Goal: Contribute content: Contribute content

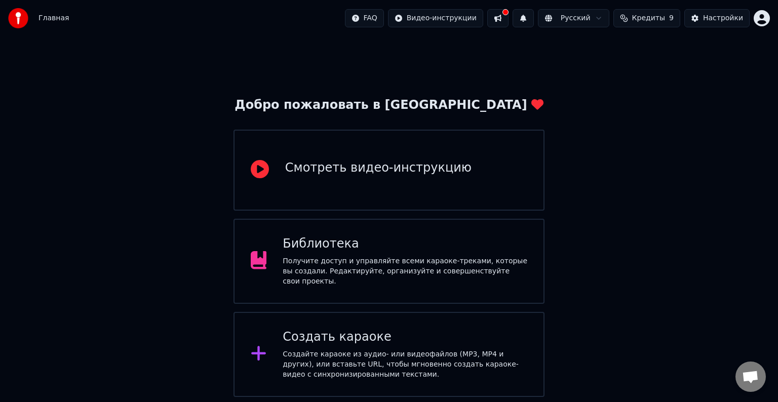
click at [419, 262] on div "Получите доступ и управляйте всеми караоке-треками, которые вы создали. Редакти…" at bounding box center [405, 271] width 245 height 30
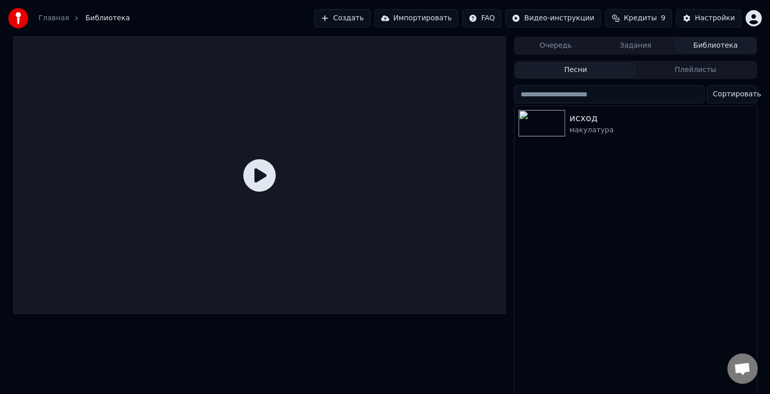
click at [569, 122] on div at bounding box center [543, 123] width 51 height 26
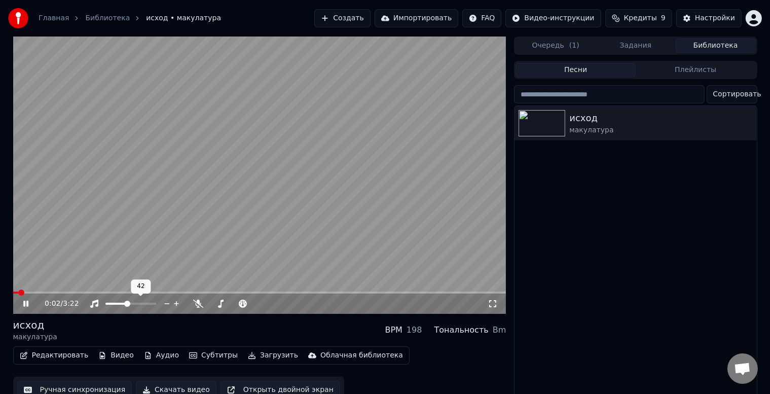
click at [127, 304] on span at bounding box center [115, 304] width 21 height 2
click at [110, 304] on span at bounding box center [112, 303] width 6 height 6
click at [227, 304] on span at bounding box center [234, 304] width 51 height 2
click at [241, 305] on span at bounding box center [241, 303] width 6 height 6
click at [68, 292] on span at bounding box center [259, 292] width 493 height 2
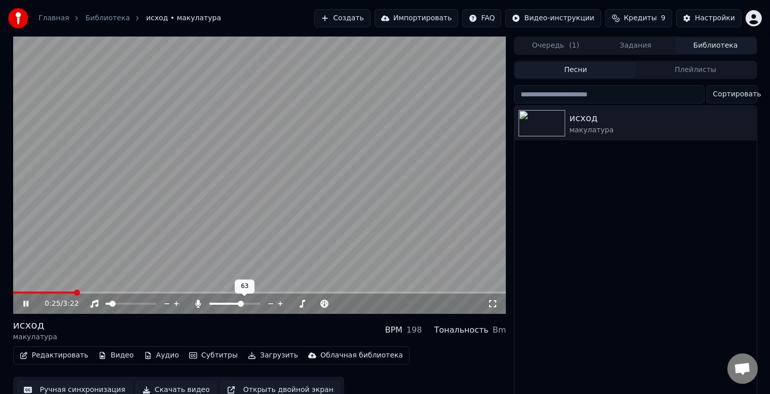
drag, startPoint x: 235, startPoint y: 305, endPoint x: 229, endPoint y: 305, distance: 6.1
click at [229, 305] on div at bounding box center [244, 303] width 82 height 10
click at [212, 306] on span at bounding box center [215, 303] width 6 height 6
click at [211, 304] on span at bounding box center [214, 303] width 6 height 6
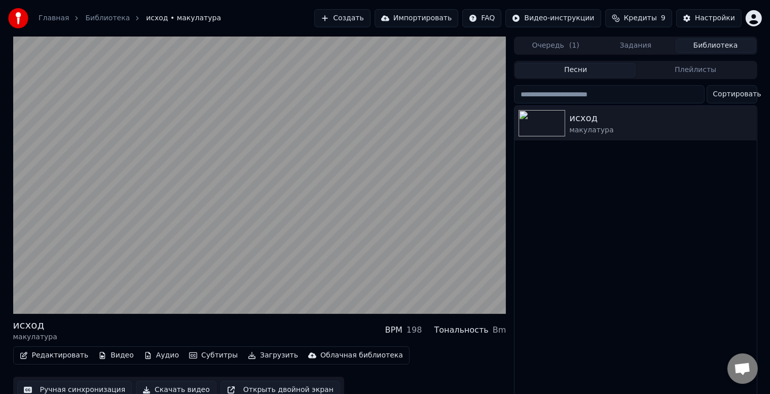
click at [583, 266] on div "исход макулатура" at bounding box center [635, 253] width 242 height 294
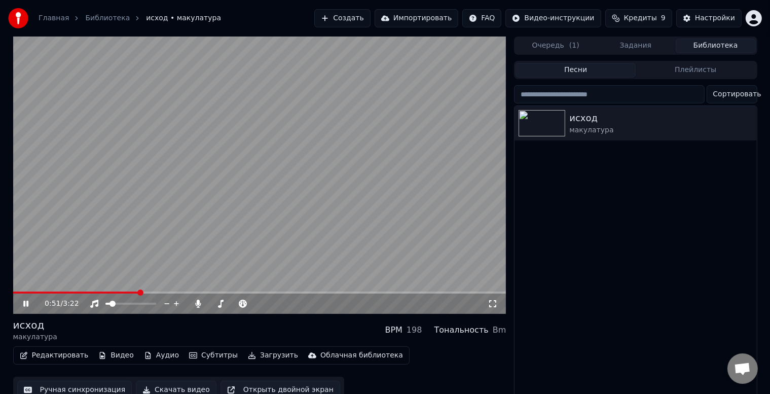
click at [23, 306] on icon at bounding box center [25, 303] width 5 height 6
click at [370, 21] on button "Создать" at bounding box center [342, 18] width 56 height 18
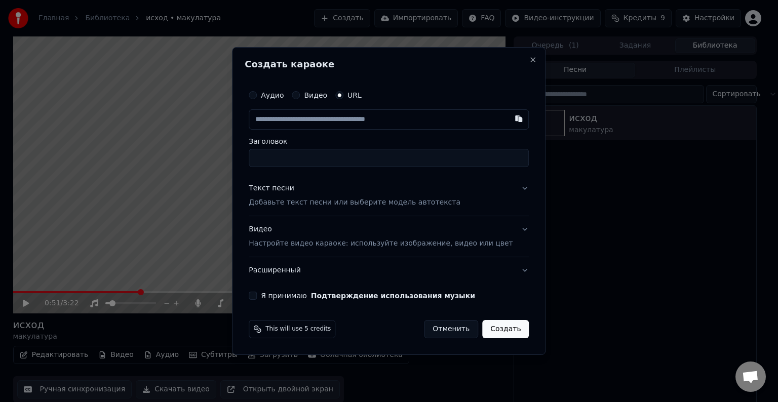
click at [300, 95] on button "Видео" at bounding box center [296, 95] width 8 height 8
click at [344, 95] on button "URL" at bounding box center [339, 96] width 8 height 8
click at [317, 95] on label "Видео" at bounding box center [315, 95] width 23 height 7
click at [300, 95] on button "Видео" at bounding box center [296, 95] width 8 height 8
click at [317, 120] on div "Выбрать файл" at bounding box center [284, 119] width 70 height 18
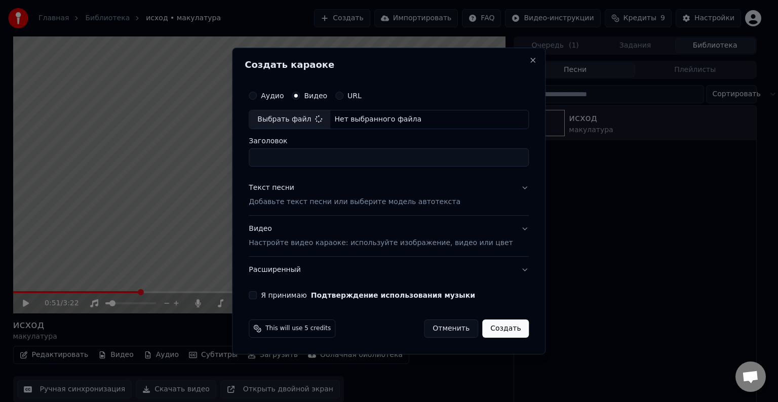
type input "**********"
click at [335, 247] on p "Настройте видео караоке: используйте изображение, видео или цвет" at bounding box center [381, 243] width 264 height 10
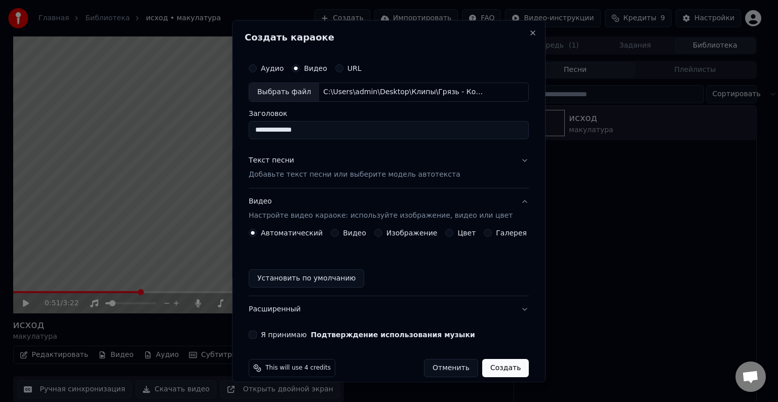
click at [336, 235] on button "Видео" at bounding box center [335, 233] width 8 height 8
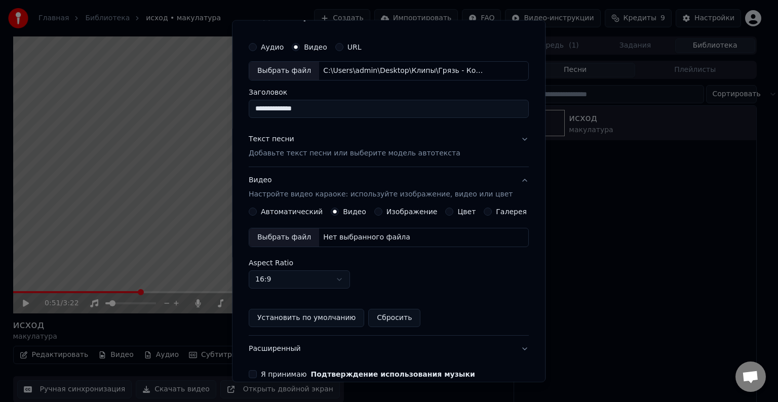
scroll to position [21, 0]
click at [291, 238] on div "Выбрать файл" at bounding box center [284, 238] width 70 height 18
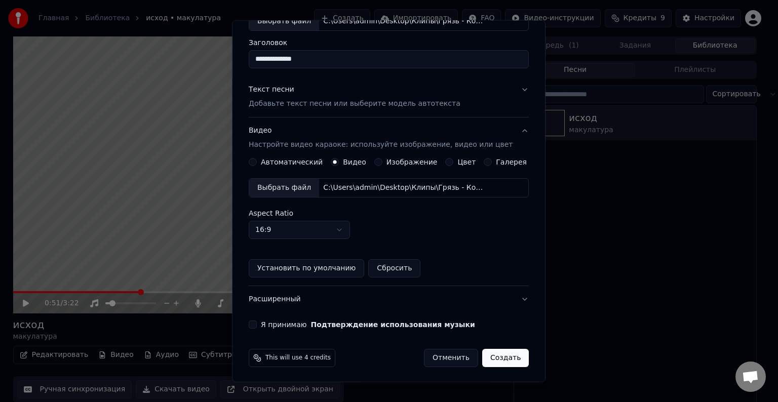
scroll to position [71, 0]
click at [257, 325] on button "Я принимаю Подтверждение использования музыки" at bounding box center [253, 324] width 8 height 8
click at [349, 233] on body "**********" at bounding box center [385, 201] width 770 height 402
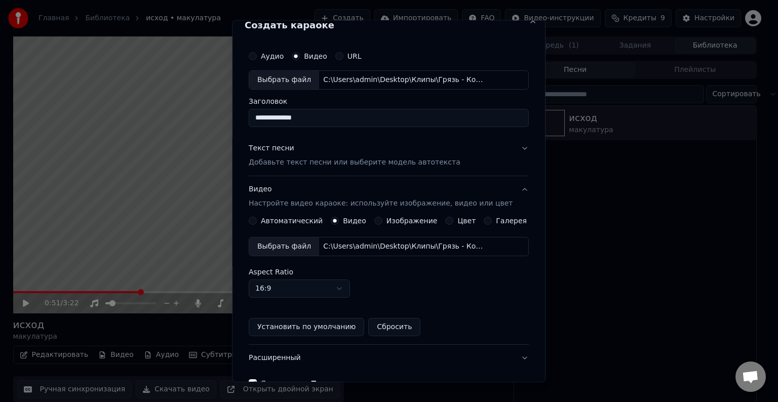
scroll to position [0, 0]
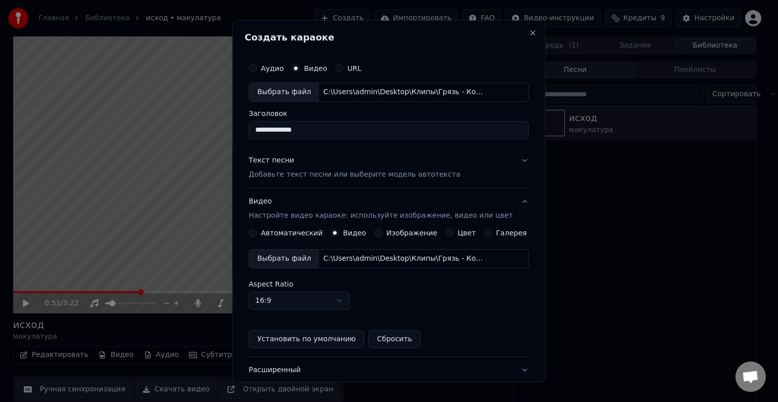
click at [286, 174] on p "Добавьте текст песни или выберите модель автотекста" at bounding box center [355, 175] width 212 height 10
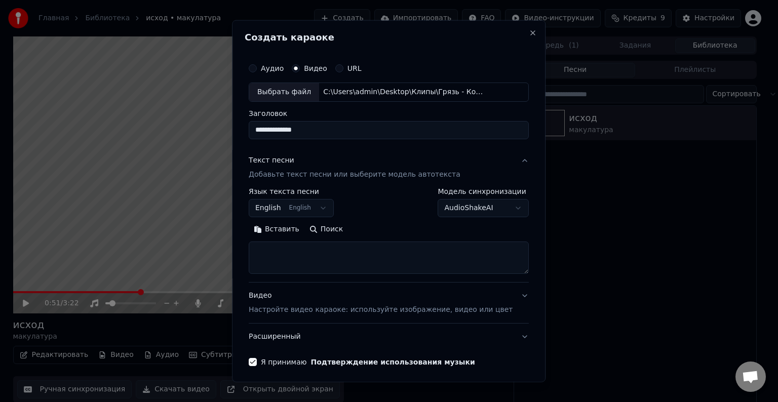
click at [324, 209] on body "**********" at bounding box center [385, 201] width 770 height 402
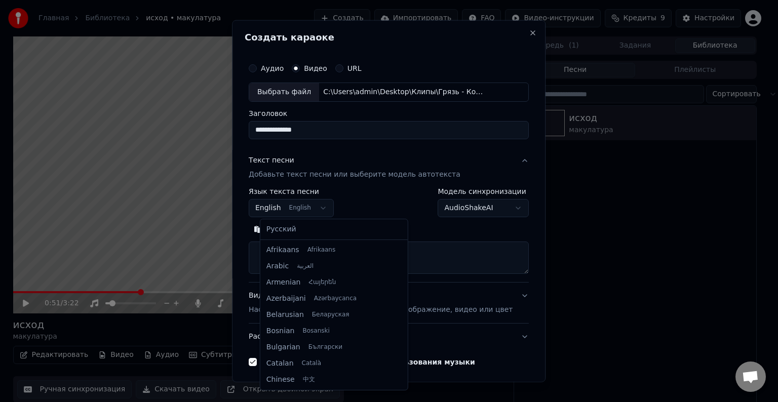
scroll to position [81, 0]
select select "**"
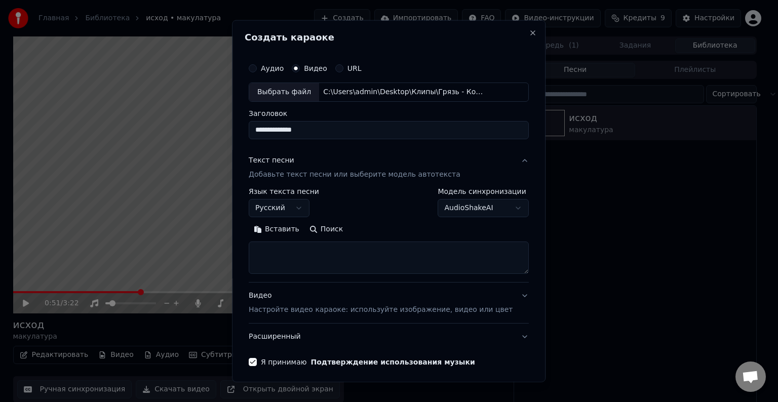
click at [302, 252] on textarea at bounding box center [389, 258] width 280 height 32
paste textarea "**********"
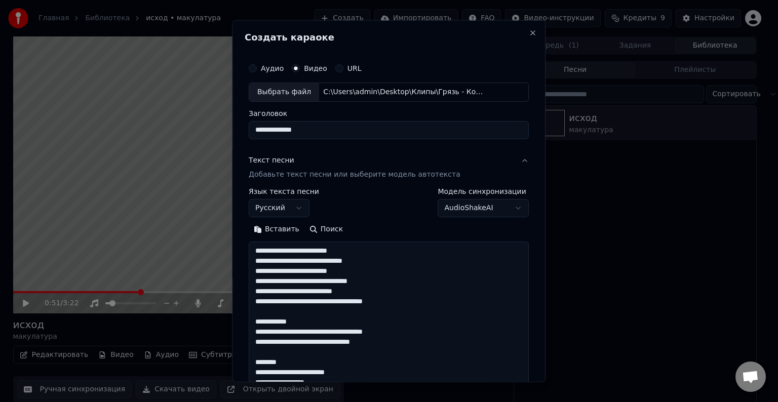
scroll to position [174, 0]
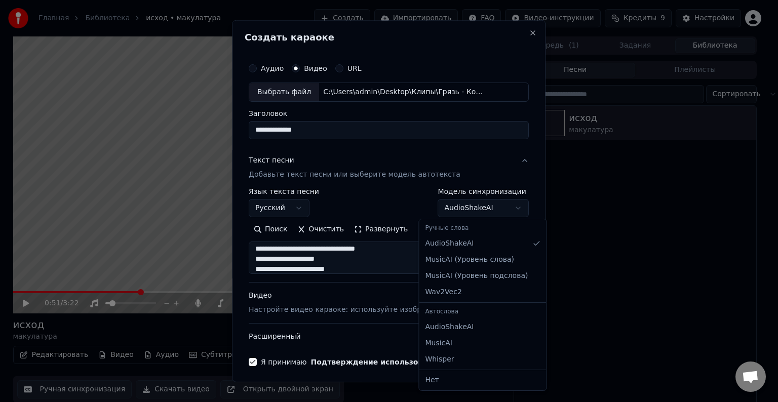
click at [491, 209] on body "**********" at bounding box center [385, 201] width 770 height 402
click at [482, 210] on body "**********" at bounding box center [385, 201] width 770 height 402
click at [478, 209] on body "**********" at bounding box center [385, 201] width 770 height 402
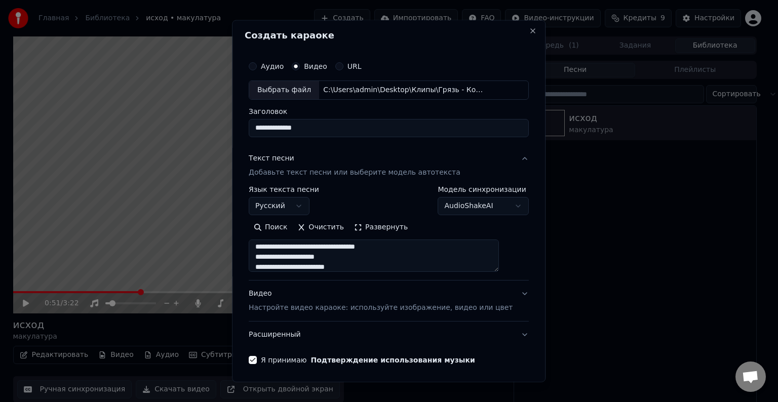
scroll to position [0, 0]
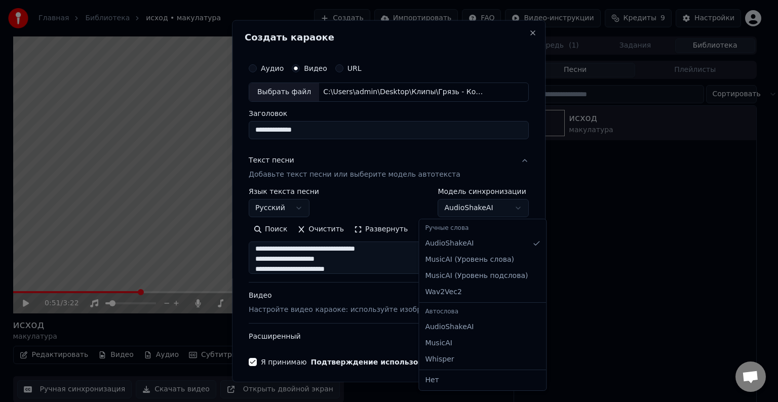
click at [475, 207] on body "**********" at bounding box center [385, 201] width 770 height 402
click at [324, 252] on body "**********" at bounding box center [385, 201] width 770 height 402
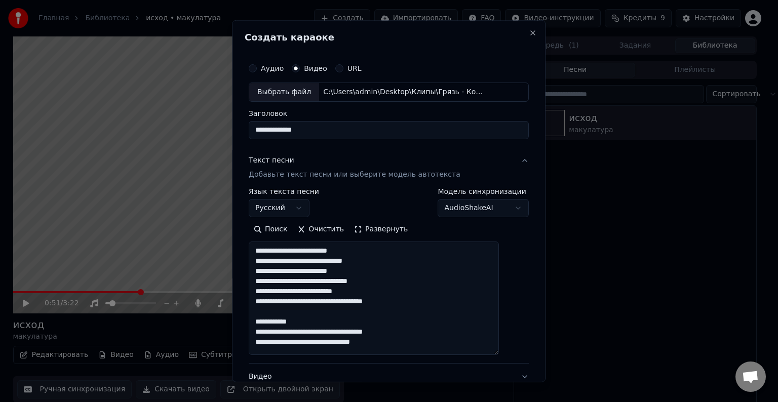
drag, startPoint x: 507, startPoint y: 272, endPoint x: 495, endPoint y: 359, distance: 88.0
click at [495, 355] on textarea "**********" at bounding box center [374, 299] width 250 height 114
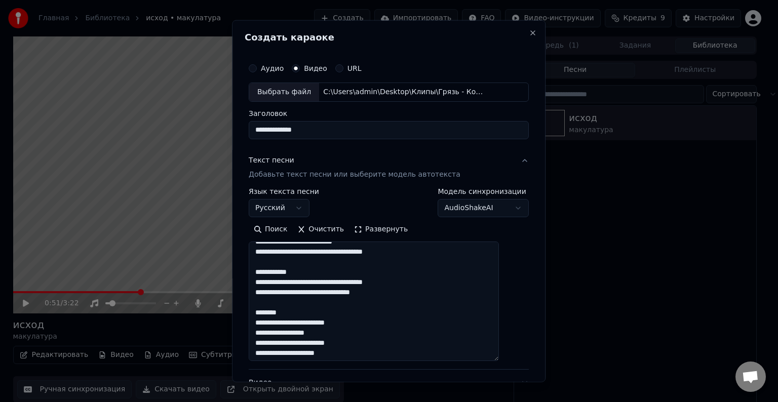
scroll to position [51, 0]
drag, startPoint x: 320, startPoint y: 273, endPoint x: 261, endPoint y: 272, distance: 58.8
click at [261, 272] on textarea "**********" at bounding box center [374, 302] width 250 height 120
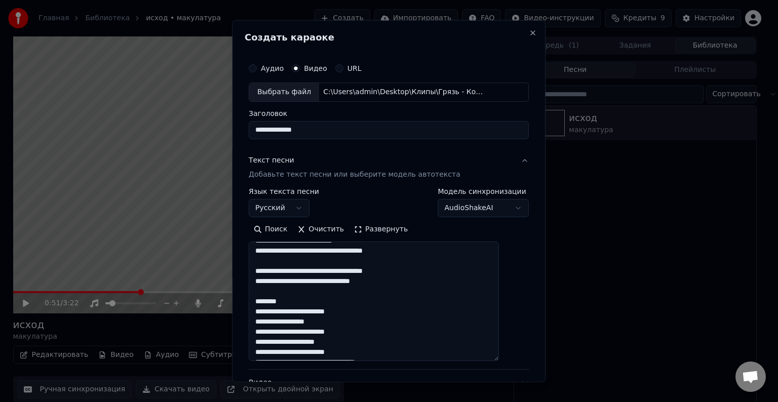
drag, startPoint x: 302, startPoint y: 298, endPoint x: 264, endPoint y: 300, distance: 38.0
click at [264, 300] on textarea "**********" at bounding box center [374, 302] width 250 height 120
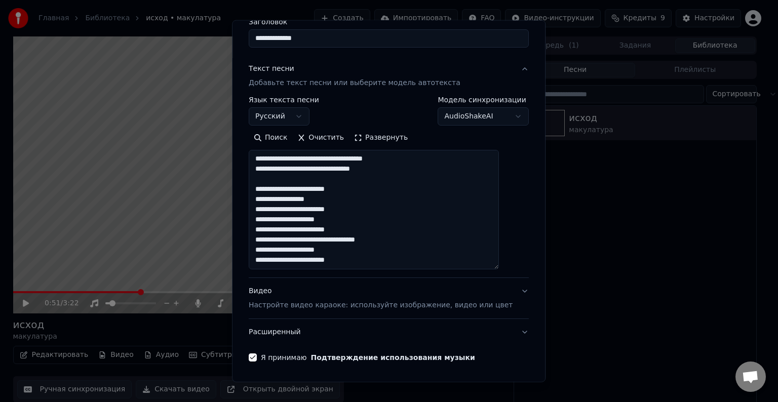
scroll to position [101, 0]
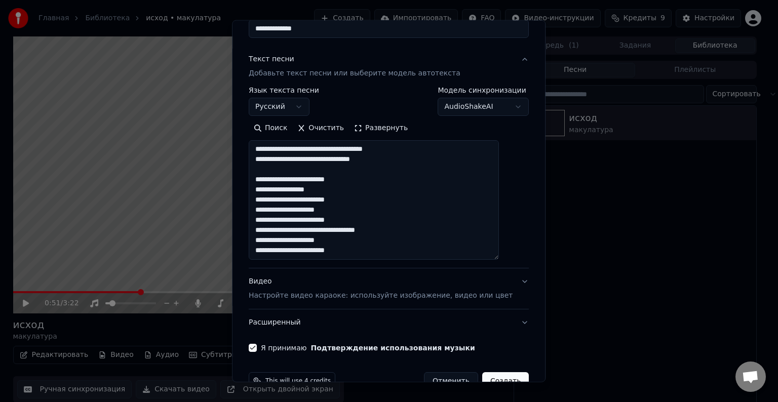
click at [369, 253] on textarea "**********" at bounding box center [374, 200] width 250 height 120
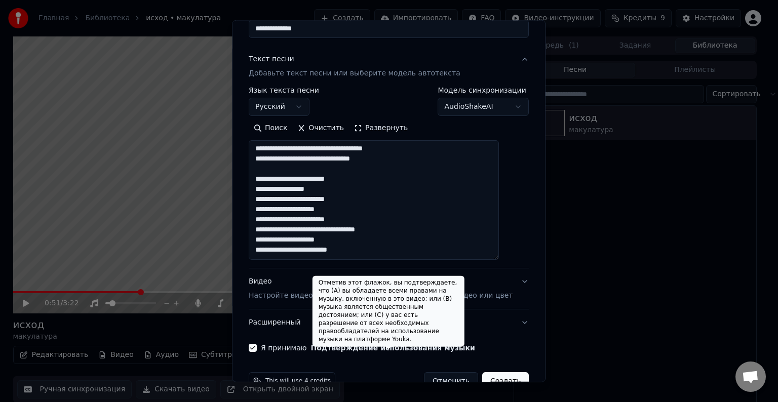
paste textarea "**********"
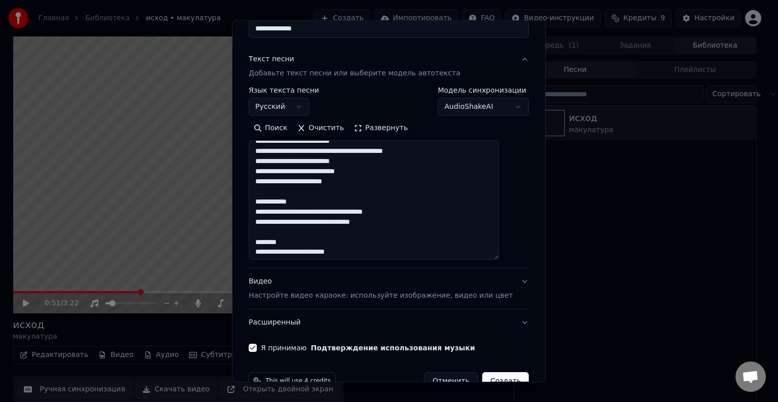
scroll to position [203, 0]
drag, startPoint x: 318, startPoint y: 202, endPoint x: 257, endPoint y: 201, distance: 60.3
click at [257, 201] on div "**********" at bounding box center [389, 154] width 288 height 403
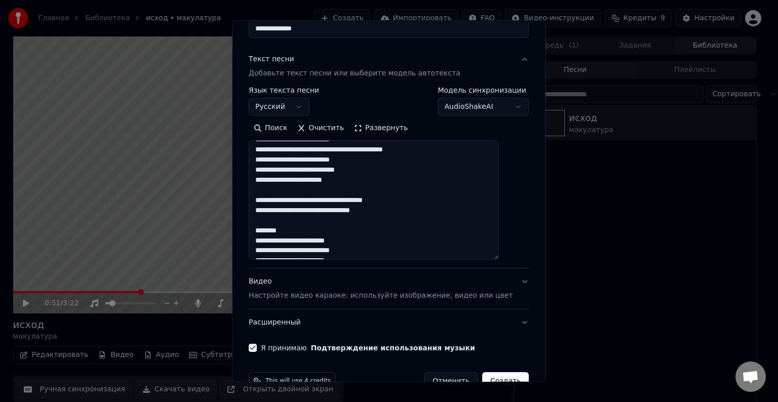
drag, startPoint x: 305, startPoint y: 231, endPoint x: 266, endPoint y: 231, distance: 39.5
click at [266, 231] on textarea at bounding box center [374, 200] width 250 height 120
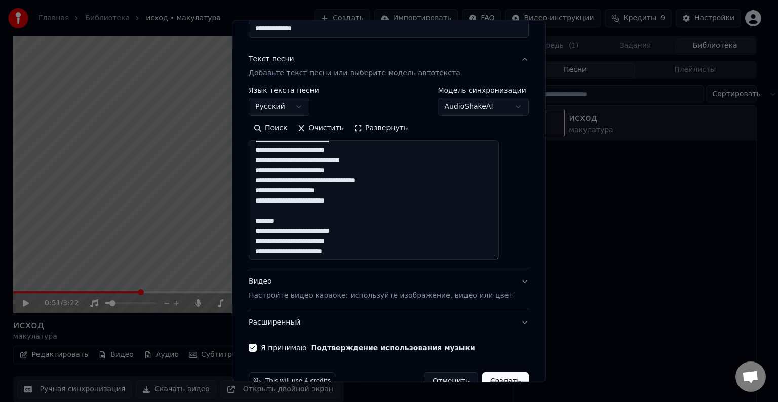
scroll to position [304, 0]
drag, startPoint x: 297, startPoint y: 220, endPoint x: 267, endPoint y: 221, distance: 30.4
click at [267, 221] on textarea at bounding box center [374, 200] width 250 height 120
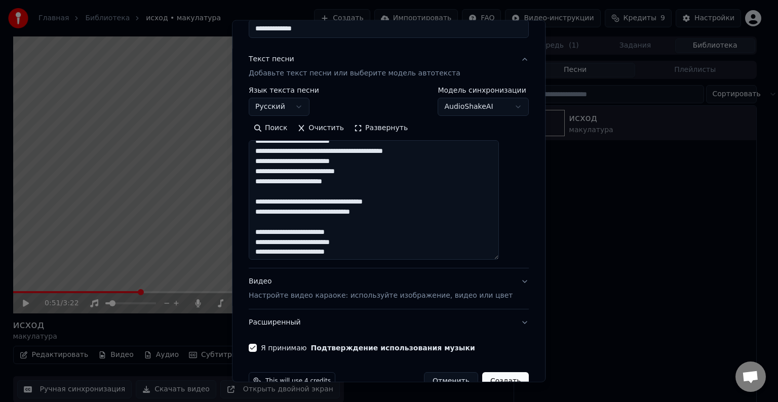
scroll to position [203, 0]
click at [276, 215] on textarea at bounding box center [374, 200] width 250 height 120
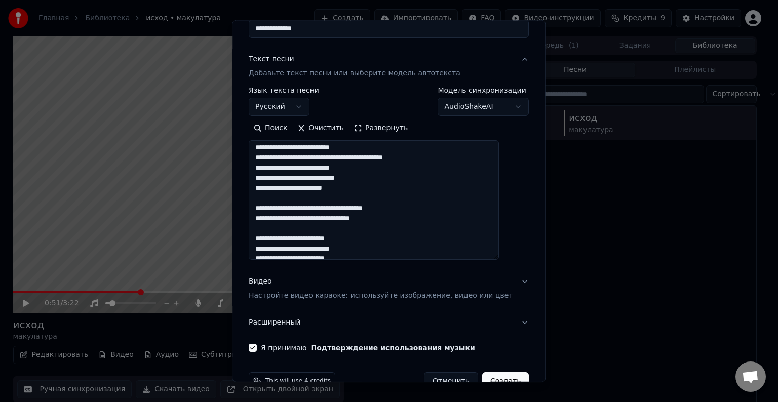
scroll to position [193, 0]
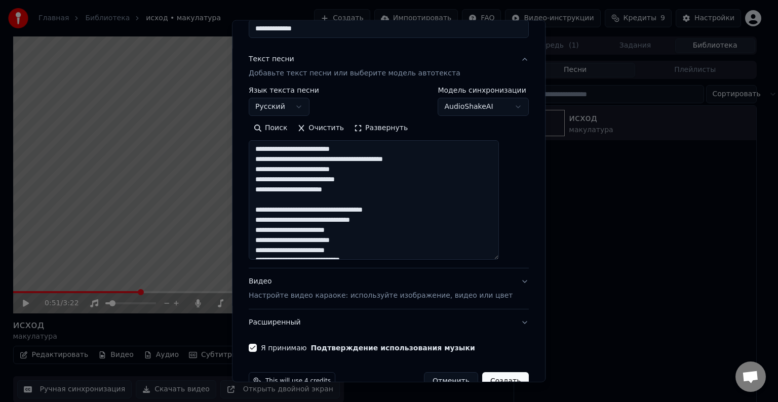
click at [278, 203] on textarea at bounding box center [374, 200] width 250 height 120
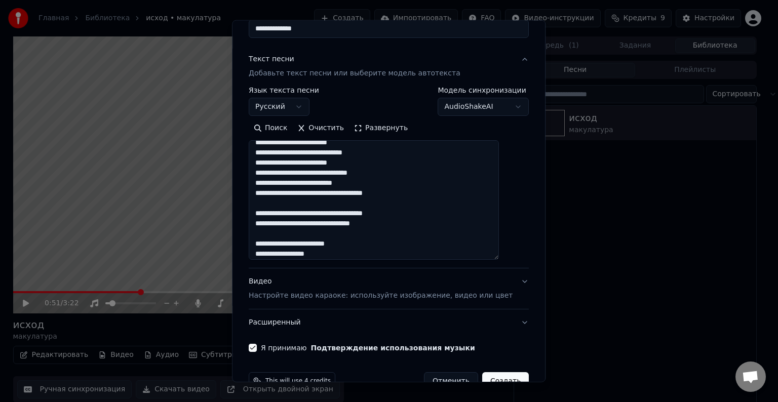
scroll to position [0, 0]
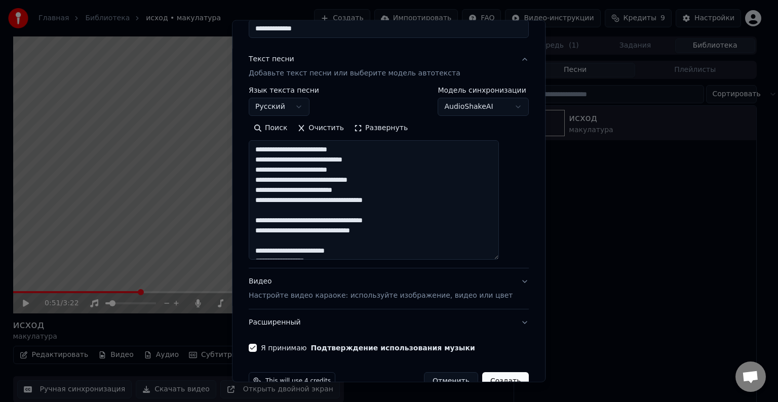
click at [279, 242] on textarea at bounding box center [374, 200] width 250 height 120
click at [279, 213] on textarea at bounding box center [374, 200] width 250 height 120
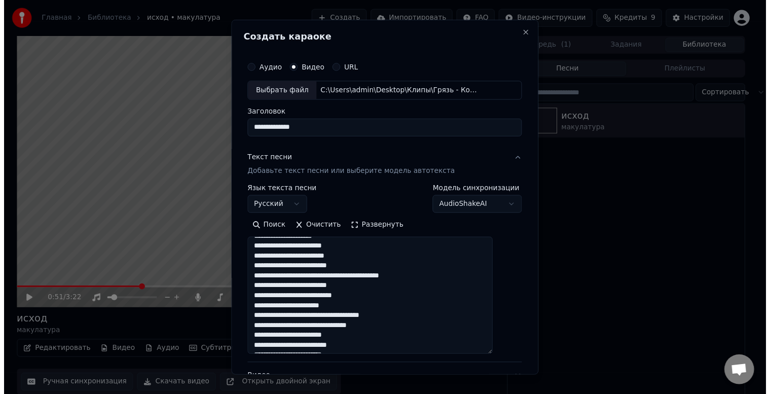
scroll to position [126, 0]
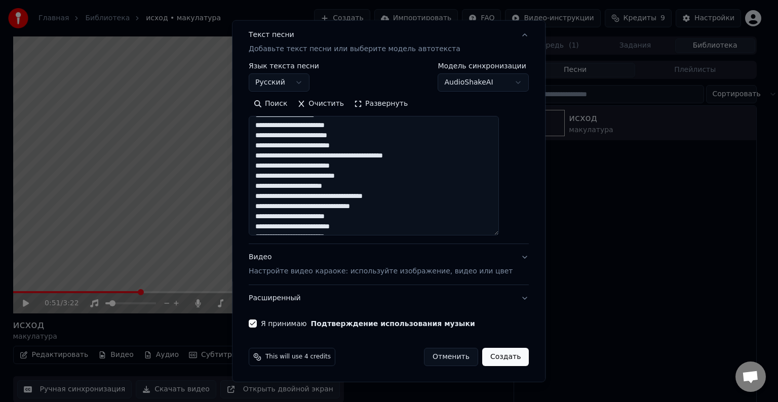
type textarea "**********"
click at [488, 359] on button "Создать" at bounding box center [505, 357] width 47 height 18
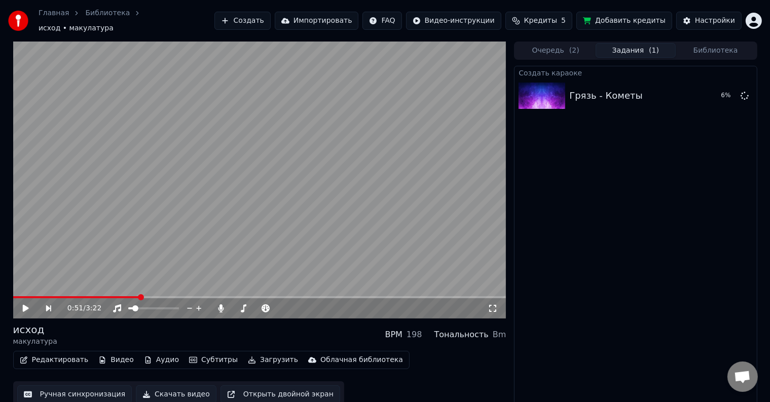
click at [724, 50] on button "Библиотека" at bounding box center [715, 50] width 80 height 15
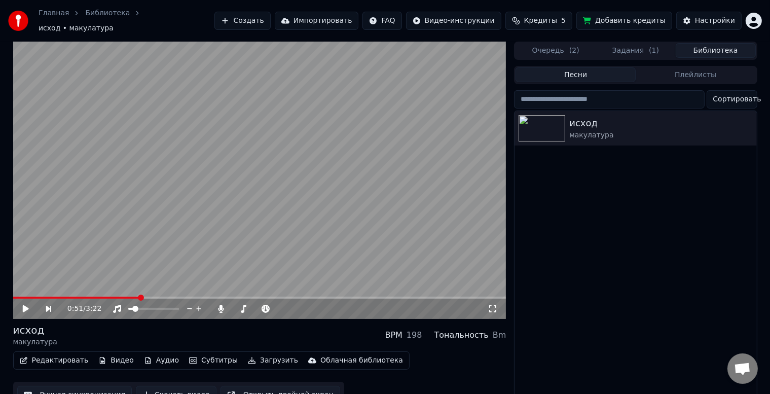
click at [645, 49] on button "Задания ( 1 )" at bounding box center [635, 50] width 80 height 15
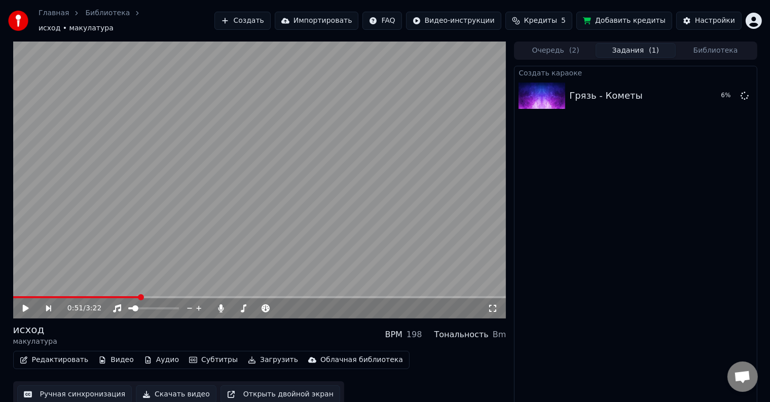
click at [566, 47] on button "Очередь ( 2 )" at bounding box center [555, 50] width 80 height 15
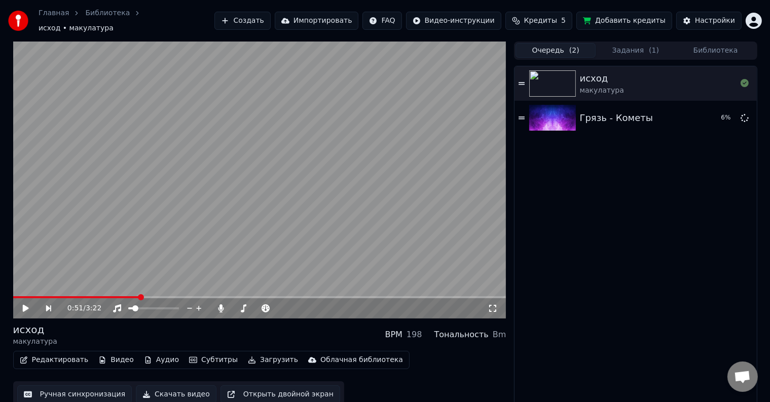
click at [633, 43] on button "Задания ( 1 )" at bounding box center [635, 50] width 80 height 15
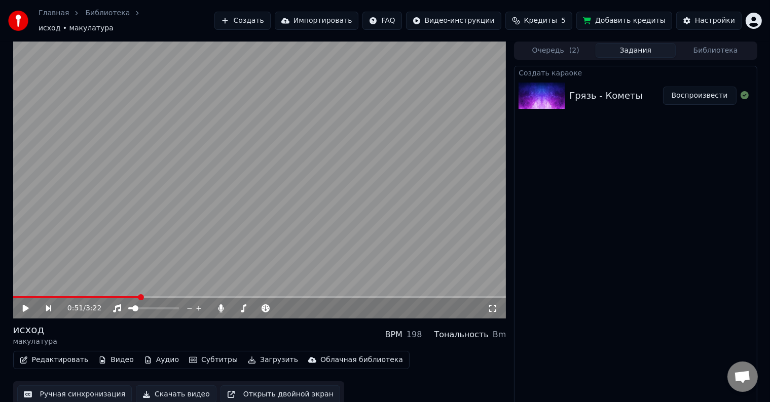
click at [709, 93] on button "Воспроизвести" at bounding box center [699, 96] width 73 height 18
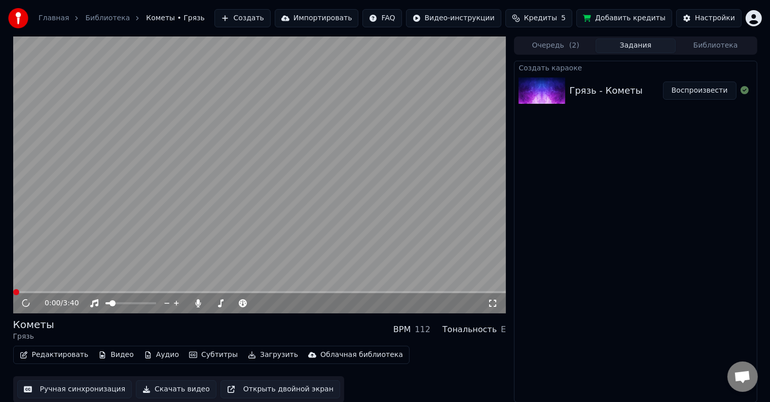
click at [701, 43] on button "Библиотека" at bounding box center [715, 46] width 80 height 15
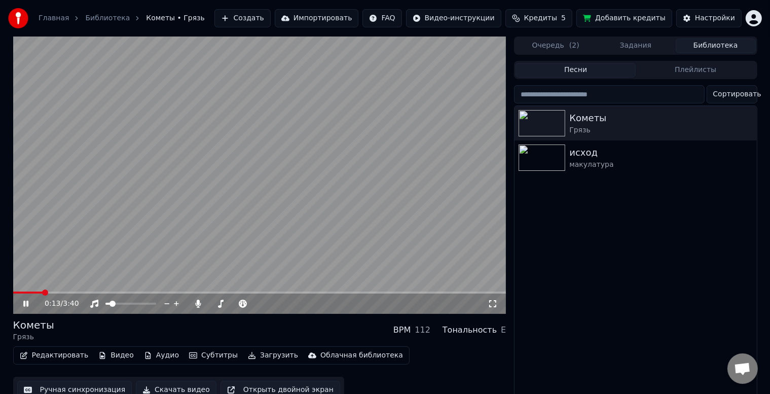
click at [55, 291] on video at bounding box center [259, 174] width 493 height 277
drag, startPoint x: 29, startPoint y: 304, endPoint x: 51, endPoint y: 294, distance: 23.4
click at [30, 304] on icon at bounding box center [33, 303] width 24 height 8
drag, startPoint x: 493, startPoint y: 305, endPoint x: 492, endPoint y: 316, distance: 11.7
click at [492, 305] on icon at bounding box center [492, 303] width 10 height 8
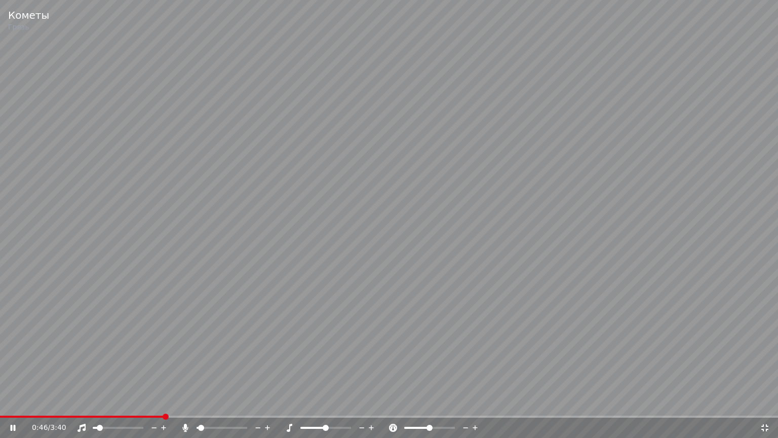
click at [765, 402] on icon at bounding box center [765, 428] width 10 height 8
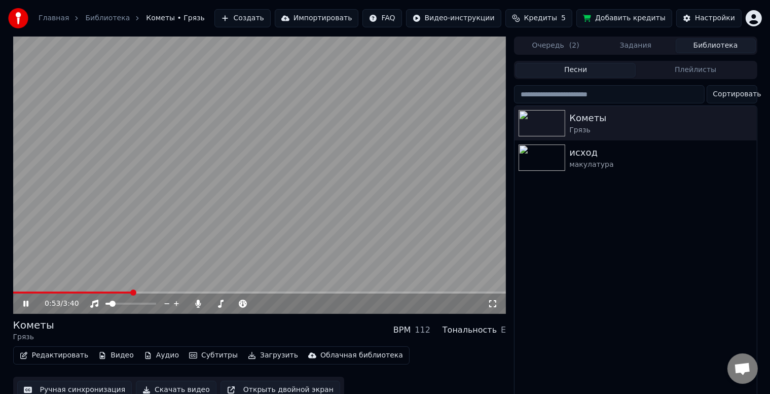
click at [27, 302] on icon at bounding box center [25, 303] width 5 height 6
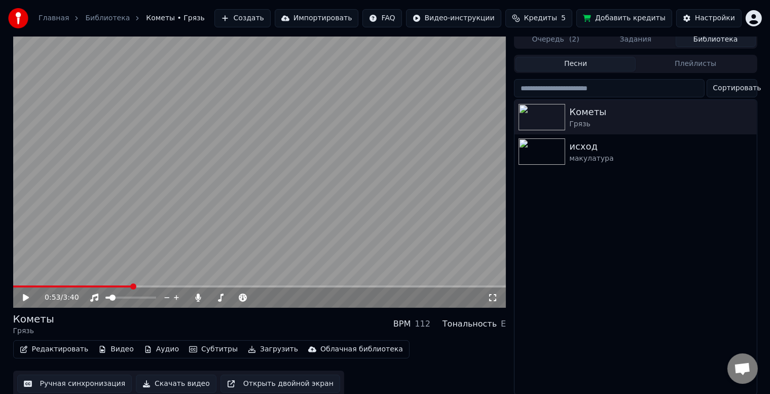
scroll to position [13, 0]
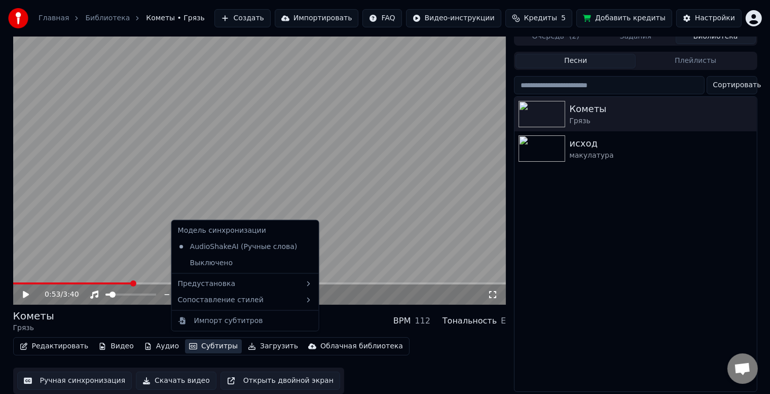
click at [195, 340] on button "Субтитры" at bounding box center [213, 346] width 57 height 14
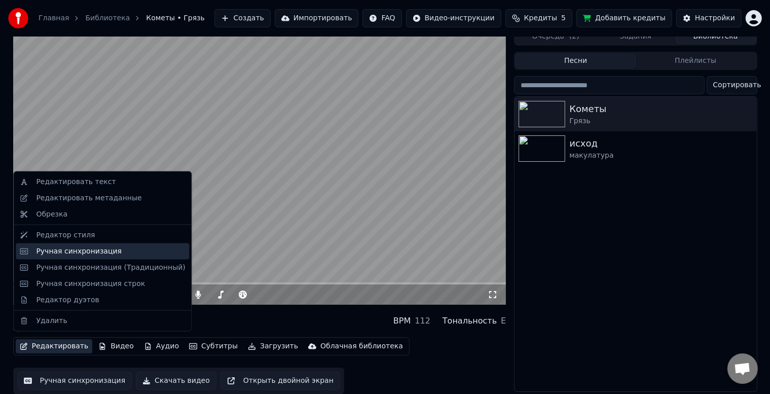
click at [67, 249] on div "Ручная синхронизация" at bounding box center [79, 251] width 86 height 10
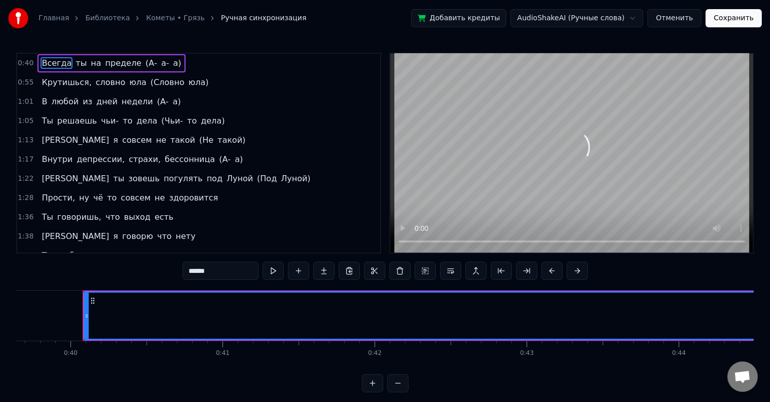
scroll to position [0, 6042]
click at [47, 61] on span "Всегда" at bounding box center [57, 63] width 32 height 12
click at [121, 63] on span "пределе" at bounding box center [123, 63] width 38 height 12
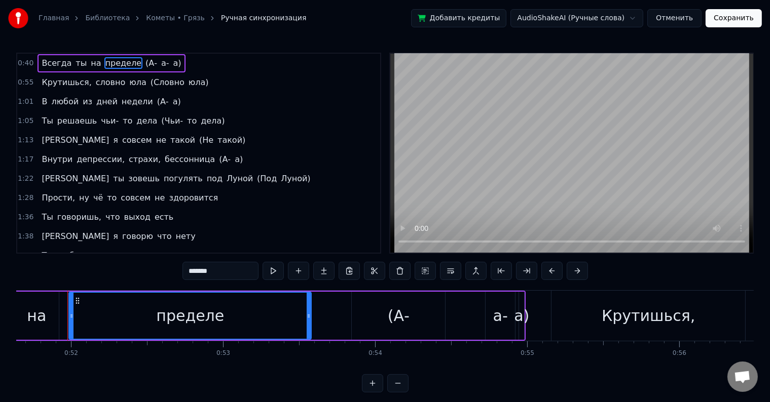
click at [52, 64] on span "Всегда" at bounding box center [57, 63] width 32 height 12
type input "******"
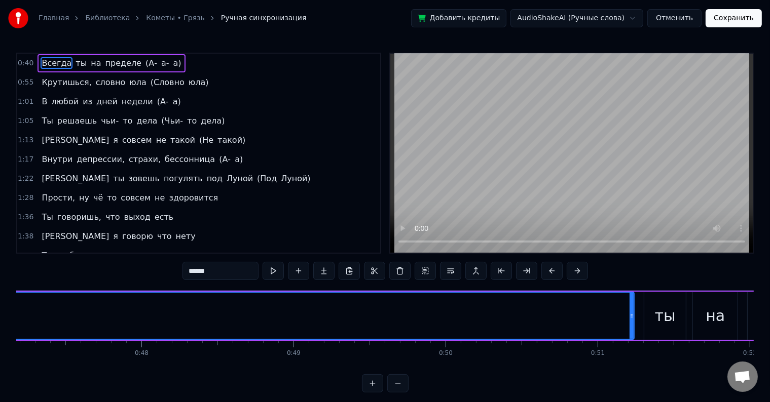
scroll to position [0, 7323]
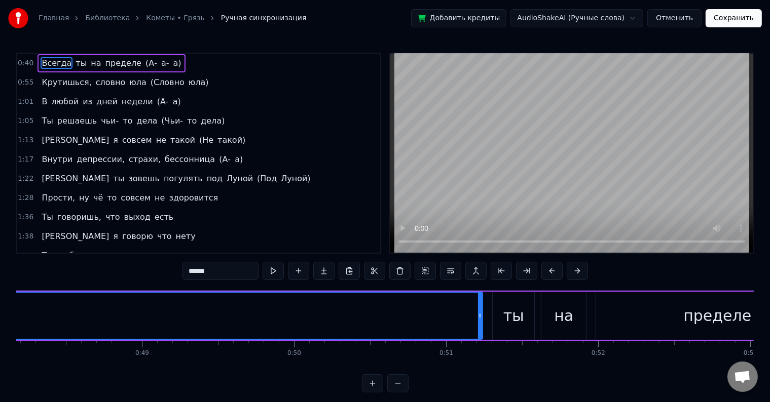
drag, startPoint x: 407, startPoint y: 312, endPoint x: 380, endPoint y: 314, distance: 27.4
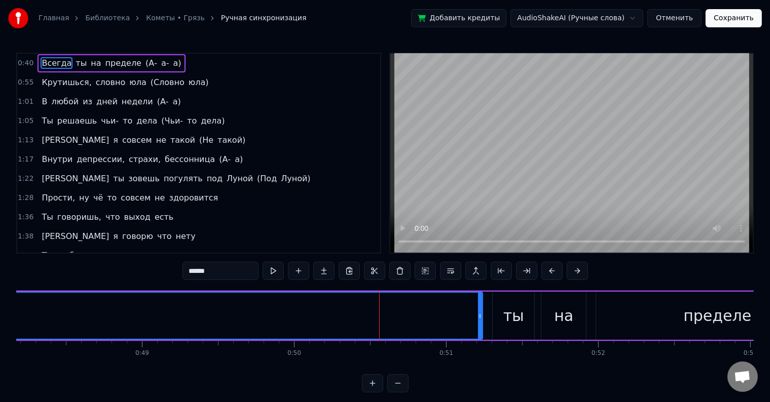
click at [53, 64] on span "Всегда" at bounding box center [57, 63] width 32 height 12
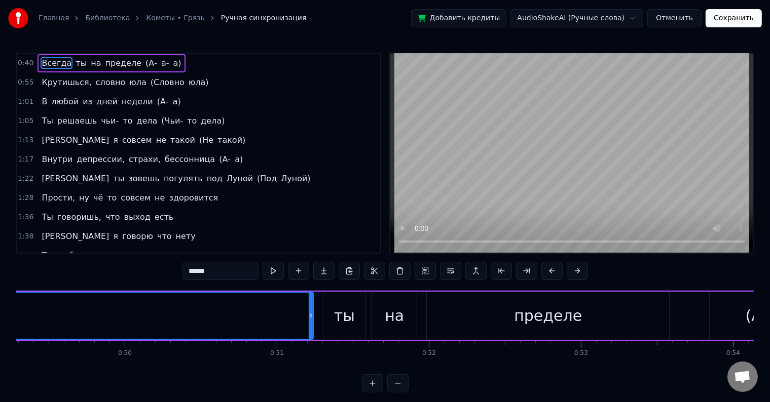
scroll to position [0, 7417]
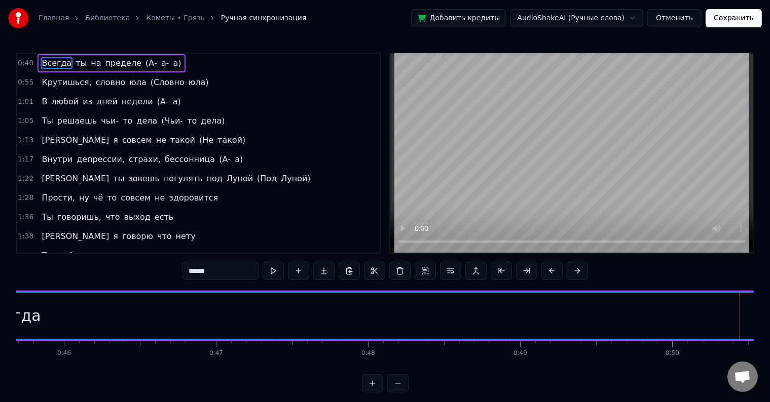
scroll to position [0, 6738]
click at [222, 314] on div "Всегда" at bounding box center [221, 316] width 56 height 23
click at [201, 319] on div "Всегда" at bounding box center [221, 316] width 56 height 23
click at [218, 316] on div "Всегда" at bounding box center [221, 316] width 56 height 23
click at [237, 317] on div "Всегда" at bounding box center [221, 316] width 56 height 23
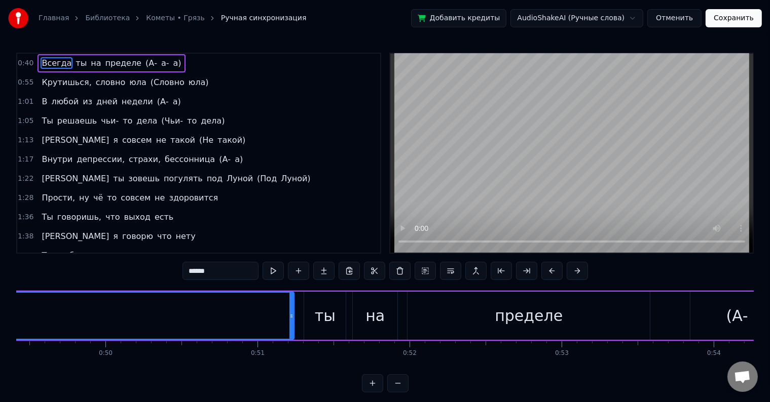
scroll to position [0, 7417]
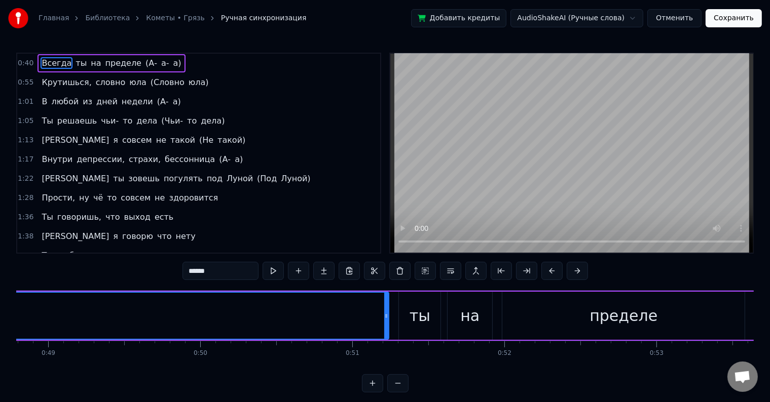
click at [24, 61] on span "0:40" at bounding box center [26, 63] width 16 height 10
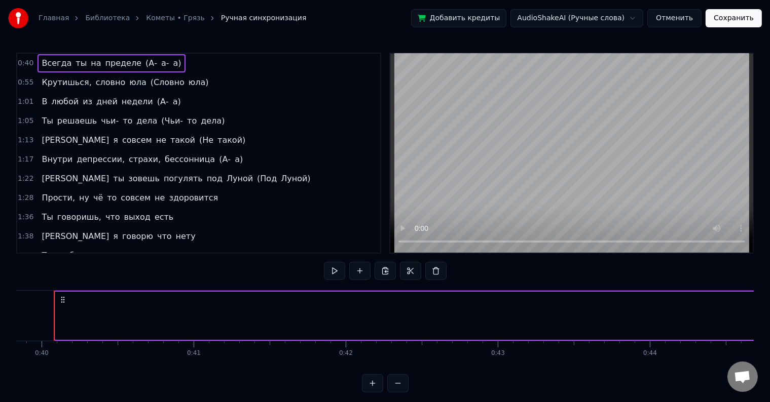
scroll to position [0, 6042]
click at [53, 66] on span "Всегда" at bounding box center [57, 63] width 32 height 12
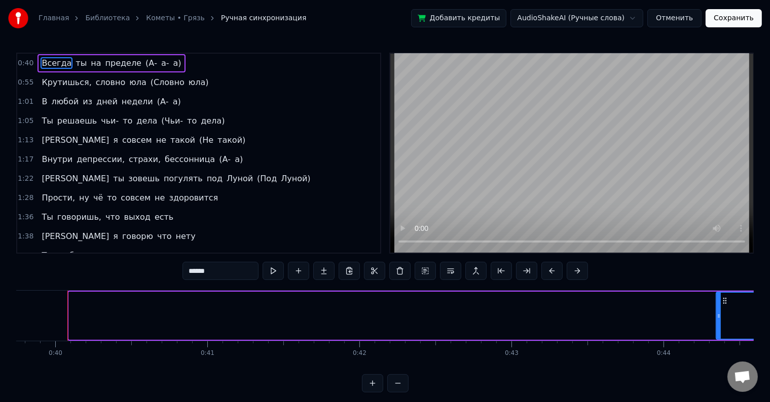
drag, startPoint x: 71, startPoint y: 315, endPoint x: 718, endPoint y: 296, distance: 647.4
click at [718, 296] on div at bounding box center [719, 316] width 4 height 46
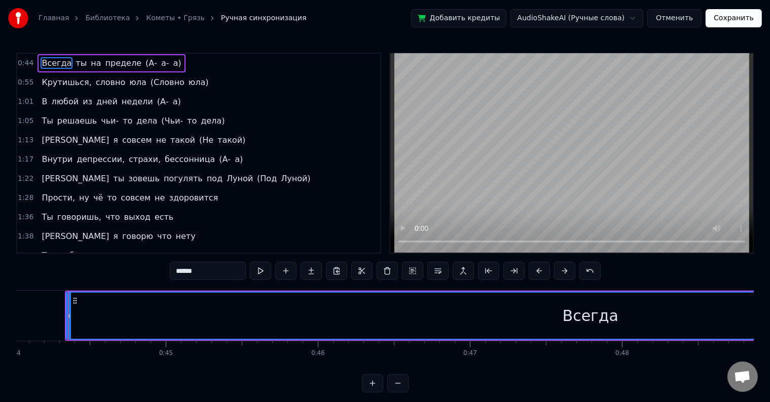
scroll to position [0, 6692]
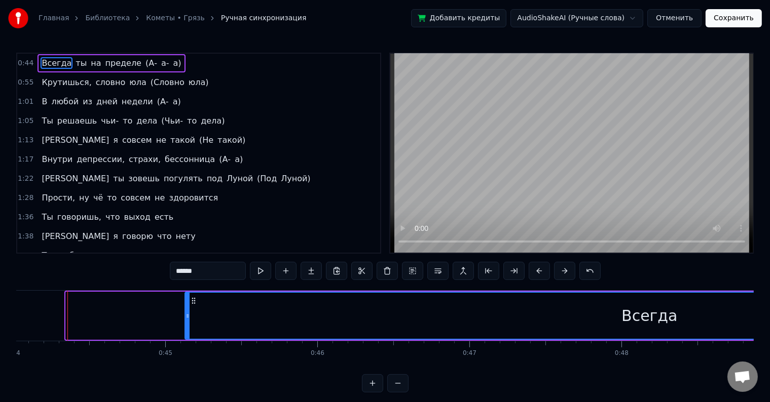
drag, startPoint x: 67, startPoint y: 318, endPoint x: 186, endPoint y: 314, distance: 119.2
click at [186, 314] on icon at bounding box center [187, 316] width 4 height 8
click at [176, 366] on div "Всегда ты на пределе (А- а- а) Крутишься, словно юла (Словно юла) В любой из дн…" at bounding box center [384, 328] width 737 height 76
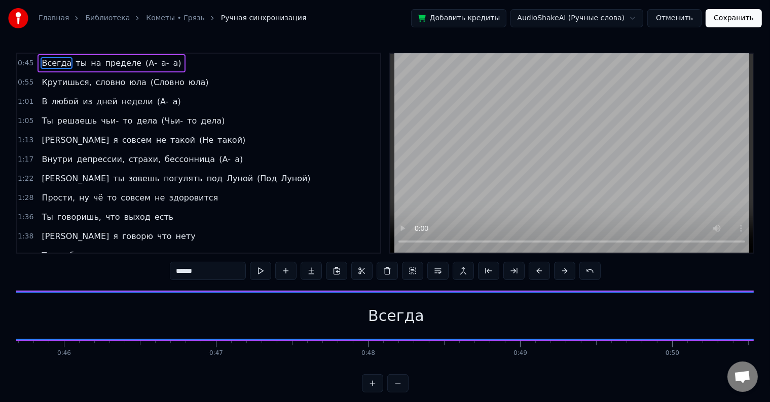
scroll to position [0, 6700]
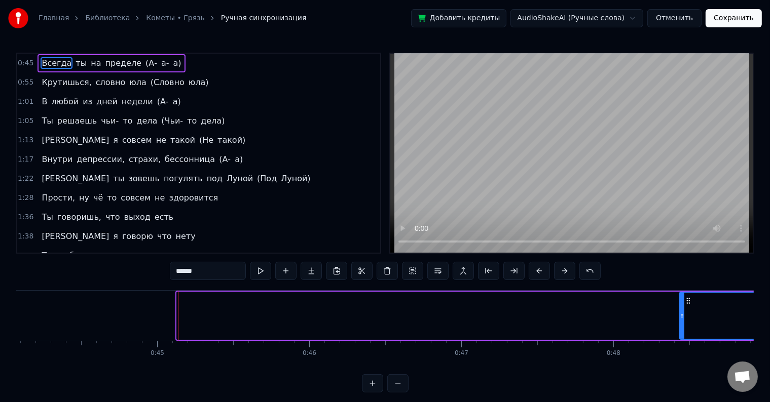
drag, startPoint x: 179, startPoint y: 318, endPoint x: 682, endPoint y: 300, distance: 503.0
click at [682, 300] on div at bounding box center [682, 316] width 4 height 46
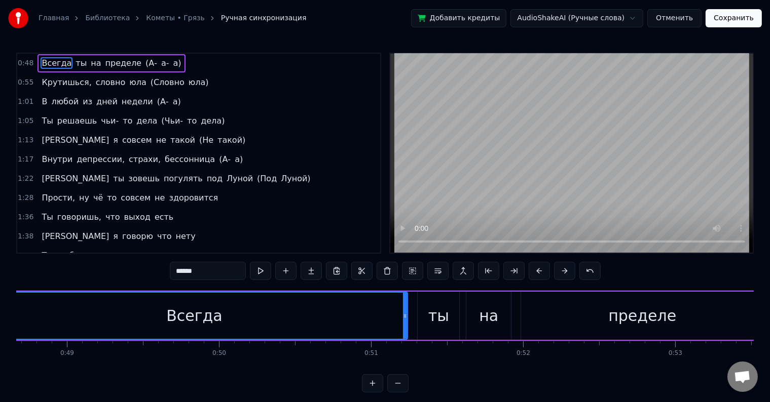
scroll to position [0, 7210]
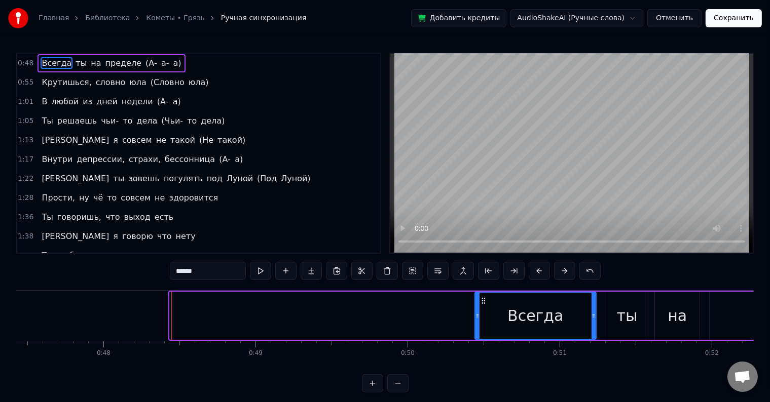
drag, startPoint x: 172, startPoint y: 319, endPoint x: 477, endPoint y: 312, distance: 305.1
click at [477, 312] on icon at bounding box center [477, 316] width 4 height 8
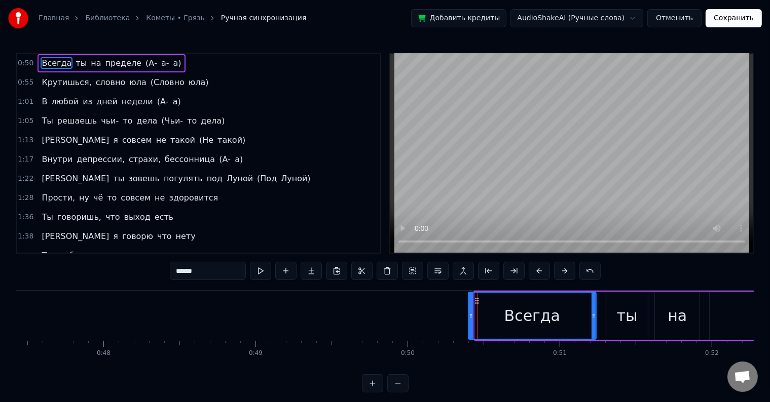
drag, startPoint x: 477, startPoint y: 315, endPoint x: 472, endPoint y: 315, distance: 5.6
click at [472, 315] on icon at bounding box center [471, 316] width 4 height 8
click at [472, 317] on icon at bounding box center [472, 316] width 4 height 8
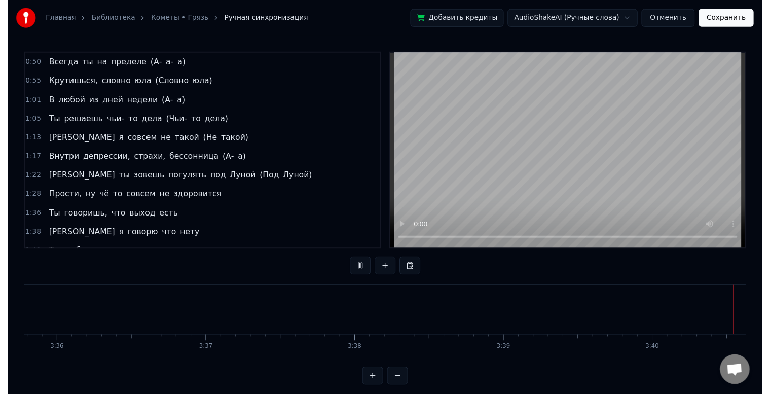
scroll to position [0, 32803]
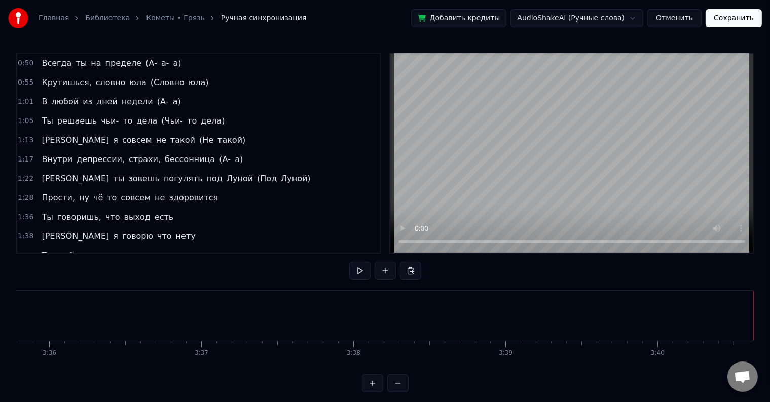
click at [735, 18] on button "Сохранить" at bounding box center [733, 18] width 56 height 18
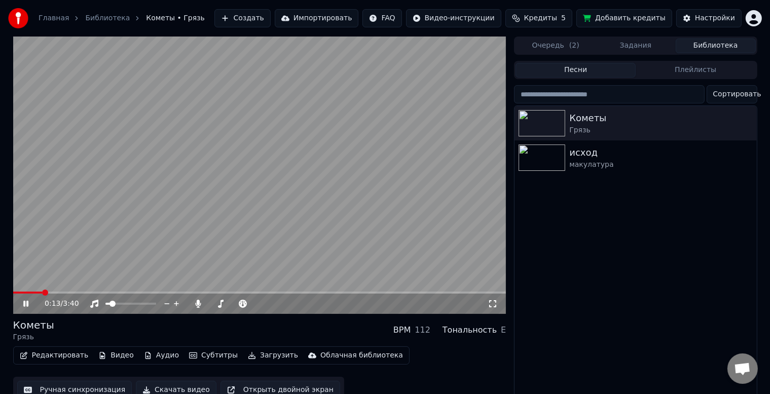
click at [52, 292] on span at bounding box center [259, 292] width 493 height 2
click at [61, 292] on span at bounding box center [259, 292] width 493 height 2
click at [77, 291] on video at bounding box center [259, 174] width 493 height 277
click at [93, 292] on span at bounding box center [259, 292] width 493 height 2
click at [99, 281] on video at bounding box center [259, 174] width 493 height 277
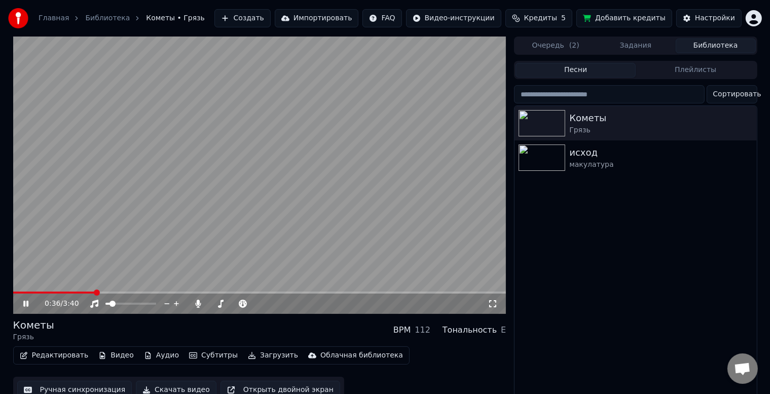
click at [107, 293] on span at bounding box center [259, 292] width 493 height 2
click at [117, 292] on span at bounding box center [259, 292] width 493 height 2
click at [129, 292] on span at bounding box center [259, 292] width 493 height 2
click at [125, 292] on span at bounding box center [71, 292] width 117 height 2
click at [119, 292] on span at bounding box center [69, 292] width 112 height 2
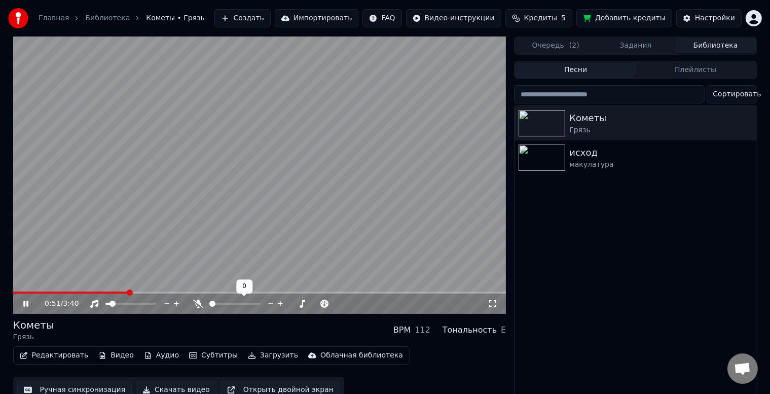
click at [209, 304] on span at bounding box center [212, 303] width 6 height 6
click at [124, 292] on span at bounding box center [72, 292] width 118 height 2
click at [123, 291] on span at bounding box center [70, 292] width 114 height 2
click at [22, 306] on icon at bounding box center [33, 303] width 24 height 8
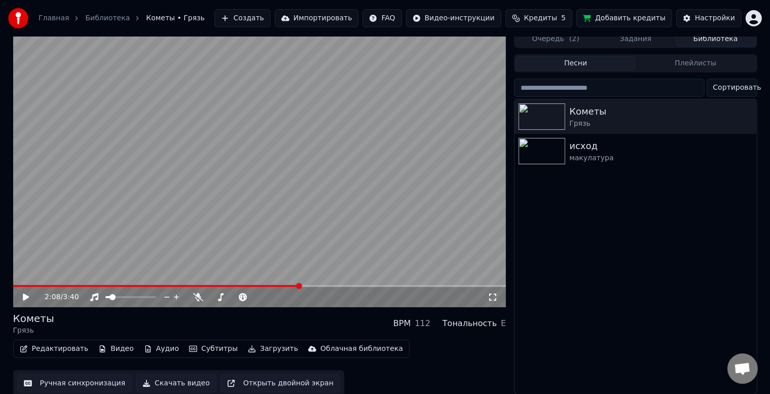
scroll to position [13, 0]
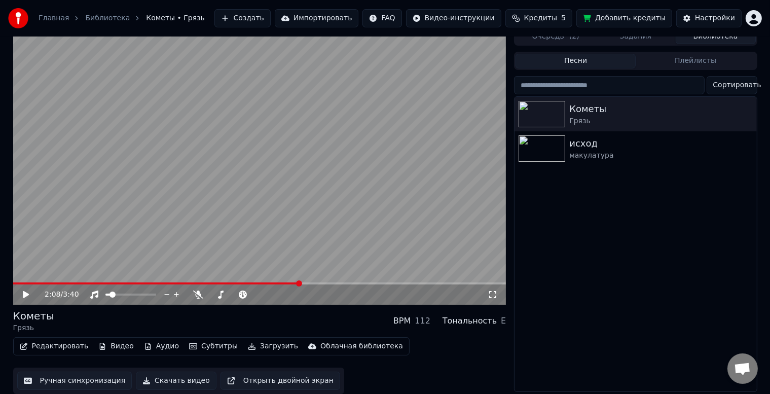
click at [158, 373] on button "Скачать видео" at bounding box center [176, 380] width 81 height 18
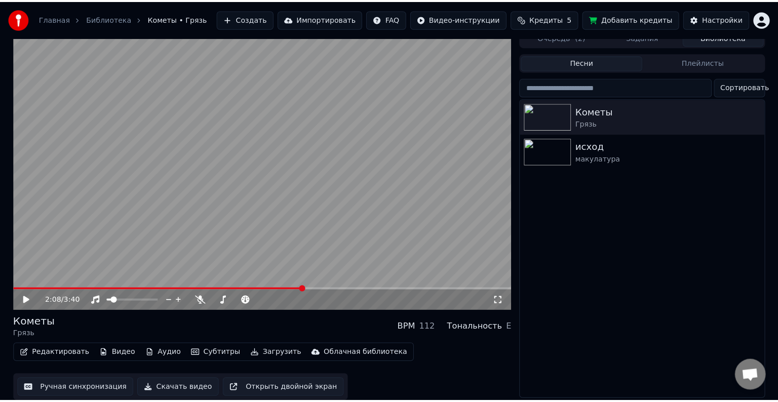
scroll to position [1, 0]
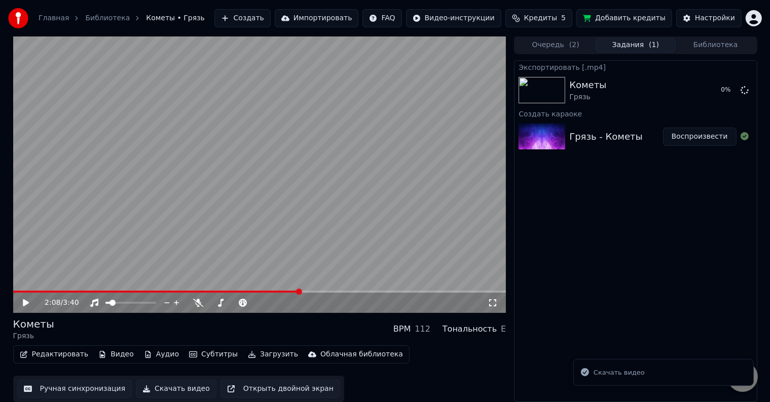
click at [26, 302] on icon at bounding box center [26, 302] width 6 height 7
click at [24, 306] on icon at bounding box center [33, 303] width 24 height 8
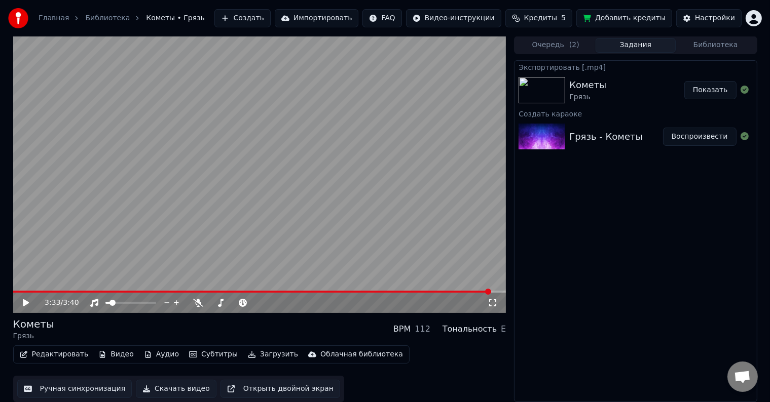
click at [60, 355] on button "Редактировать" at bounding box center [54, 355] width 77 height 14
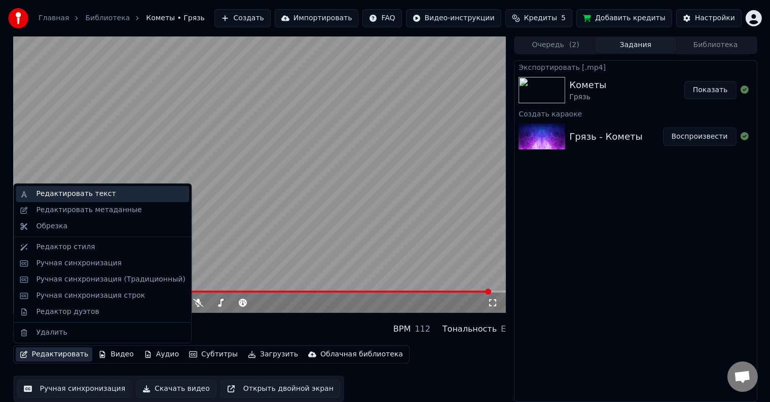
click at [74, 200] on div "Редактировать текст" at bounding box center [102, 194] width 173 height 16
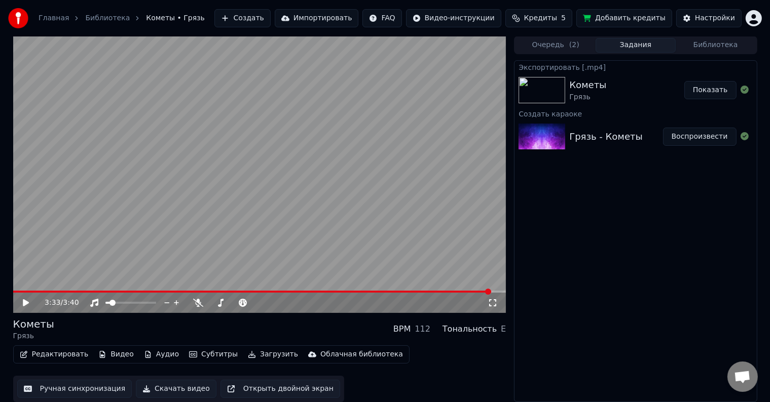
click at [713, 90] on button "Показать" at bounding box center [710, 90] width 52 height 18
click at [541, 326] on div "Экспортировать [.mp4] Кометы Грязь Показать Создать караоке Грязь - Кометы Восп…" at bounding box center [635, 231] width 243 height 342
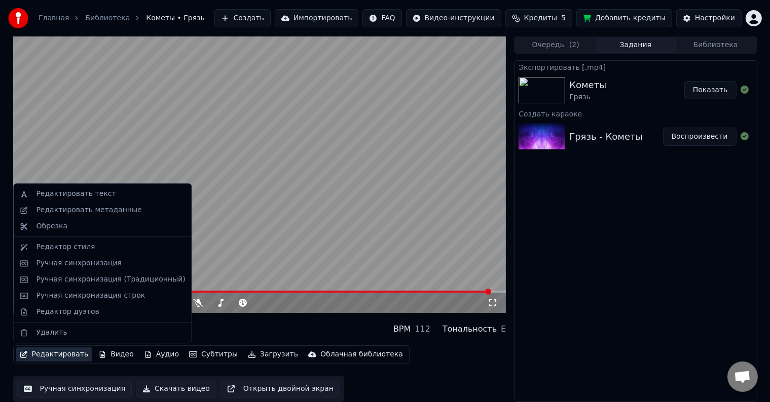
click at [30, 353] on button "Редактировать" at bounding box center [54, 355] width 77 height 14
click at [85, 196] on div "Редактировать текст" at bounding box center [76, 194] width 80 height 10
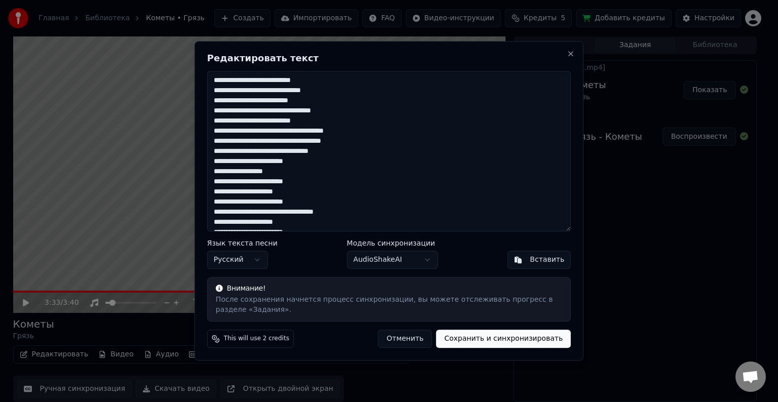
drag, startPoint x: 317, startPoint y: 81, endPoint x: 286, endPoint y: 82, distance: 31.4
click at [286, 82] on textarea at bounding box center [389, 151] width 364 height 161
drag, startPoint x: 323, startPoint y: 99, endPoint x: 295, endPoint y: 100, distance: 27.4
click at [295, 100] on textarea at bounding box center [389, 151] width 364 height 161
drag, startPoint x: 366, startPoint y: 129, endPoint x: 343, endPoint y: 132, distance: 24.1
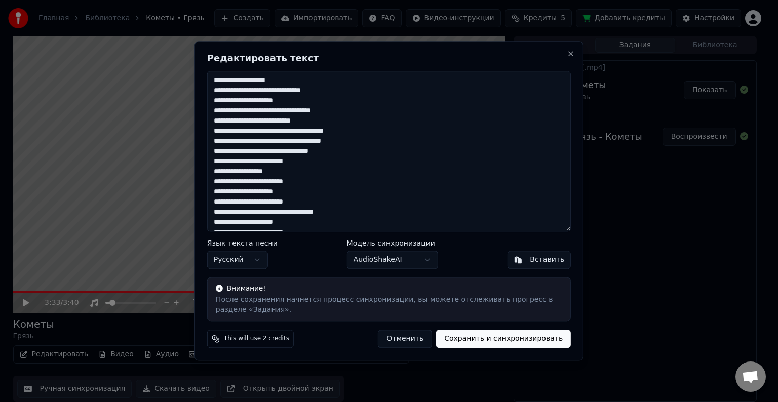
click at [343, 132] on textarea at bounding box center [389, 151] width 364 height 161
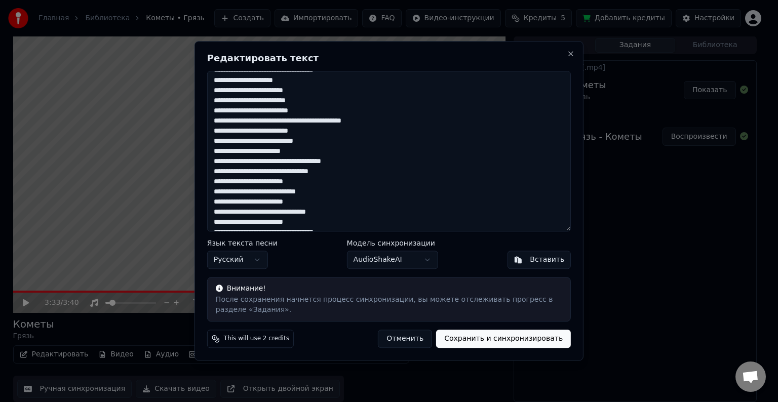
scroll to position [152, 0]
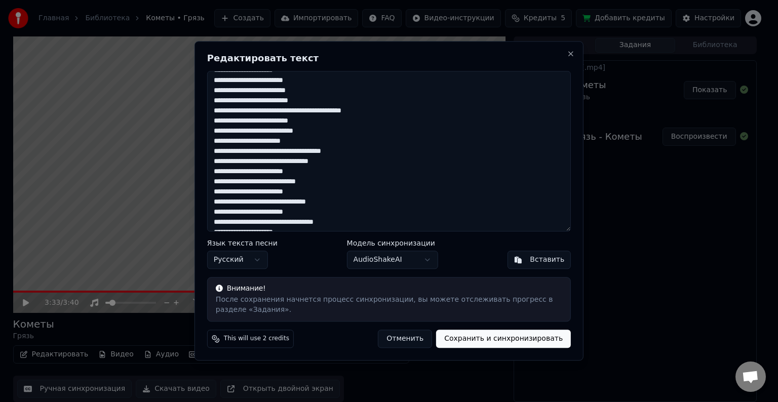
click at [388, 109] on textarea at bounding box center [389, 151] width 364 height 161
click at [395, 110] on textarea at bounding box center [389, 151] width 364 height 161
drag, startPoint x: 398, startPoint y: 110, endPoint x: 341, endPoint y: 114, distance: 57.4
click at [341, 114] on textarea at bounding box center [389, 151] width 364 height 161
drag, startPoint x: 328, startPoint y: 184, endPoint x: 282, endPoint y: 185, distance: 46.6
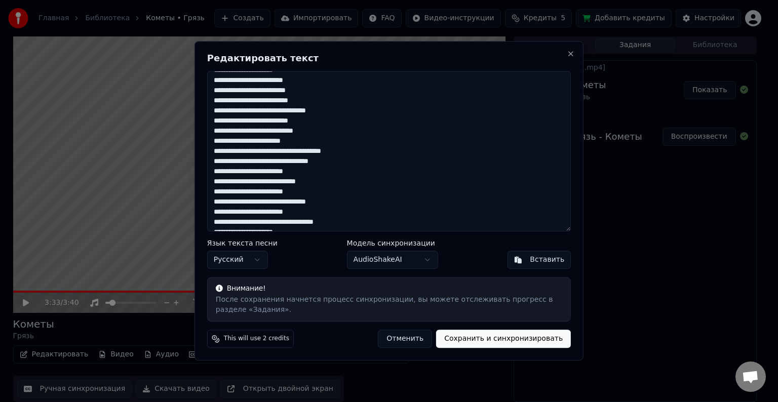
click at [282, 185] on textarea at bounding box center [389, 151] width 364 height 161
drag, startPoint x: 336, startPoint y: 204, endPoint x: 297, endPoint y: 205, distance: 38.5
click at [297, 205] on textarea at bounding box center [389, 151] width 364 height 161
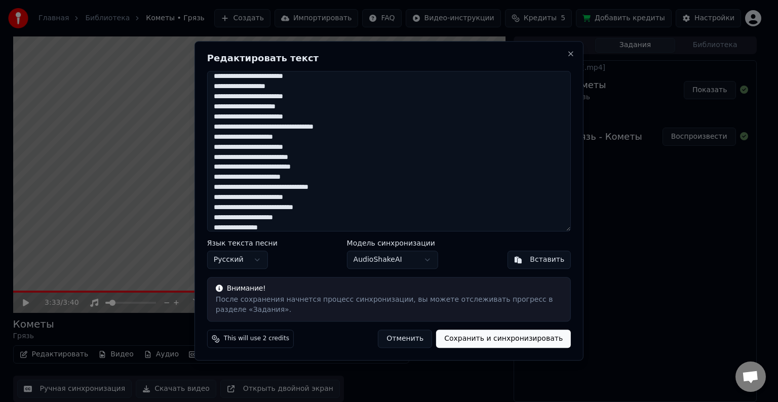
scroll to position [253, 0]
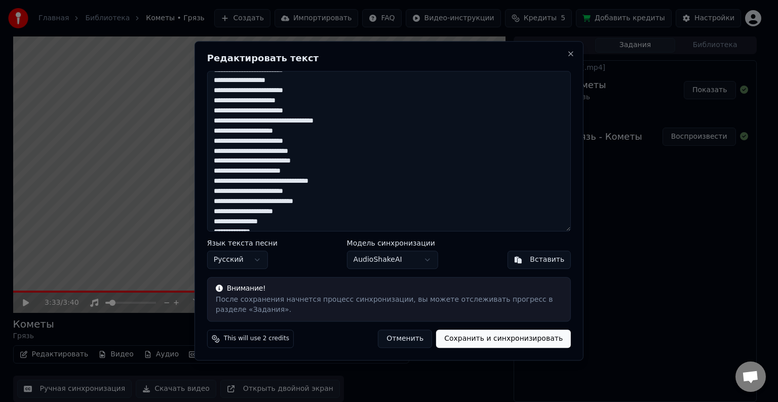
drag, startPoint x: 337, startPoint y: 178, endPoint x: 299, endPoint y: 182, distance: 37.7
click at [299, 182] on textarea at bounding box center [389, 151] width 364 height 161
drag, startPoint x: 318, startPoint y: 166, endPoint x: 278, endPoint y: 164, distance: 39.6
click at [278, 164] on textarea at bounding box center [389, 151] width 364 height 161
drag, startPoint x: 313, startPoint y: 202, endPoint x: 279, endPoint y: 203, distance: 34.0
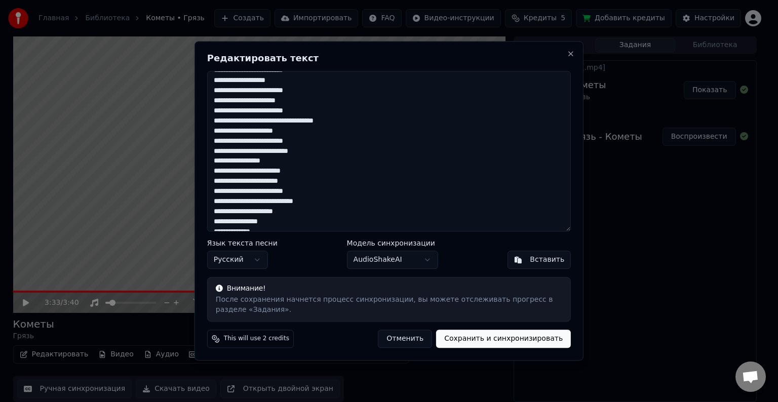
click at [279, 203] on textarea at bounding box center [389, 151] width 364 height 161
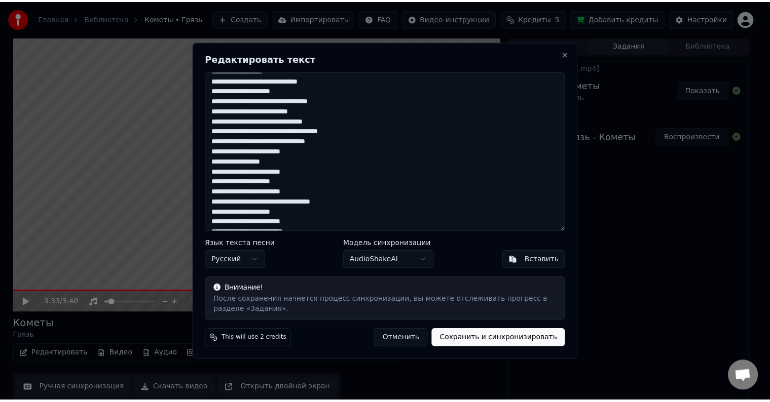
scroll to position [0, 0]
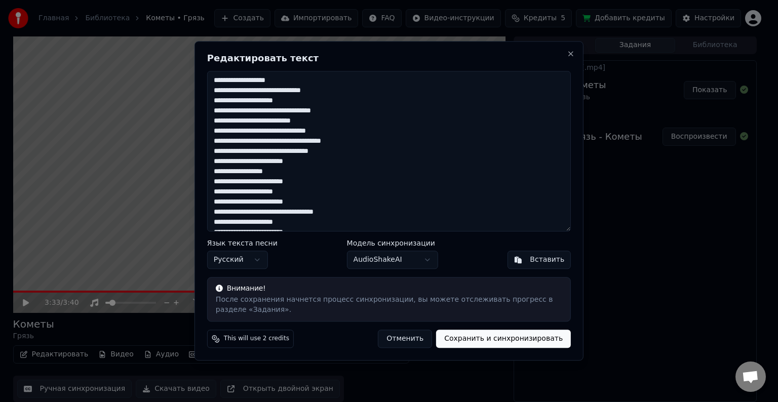
type textarea "**********"
click at [491, 338] on button "Сохранить и синхронизировать" at bounding box center [503, 339] width 135 height 18
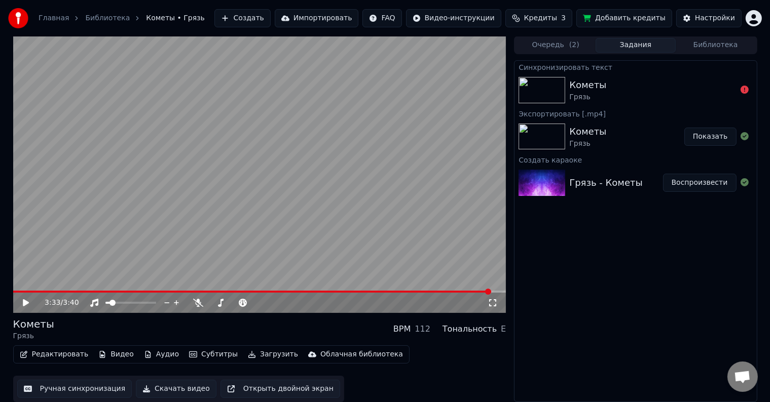
click at [624, 18] on button "Добавить кредиты" at bounding box center [624, 18] width 96 height 18
click at [618, 85] on div "Кометы Грязь" at bounding box center [652, 90] width 167 height 24
click at [742, 91] on icon at bounding box center [744, 90] width 8 height 8
click at [660, 95] on div "Кометы Грязь" at bounding box center [652, 90] width 167 height 24
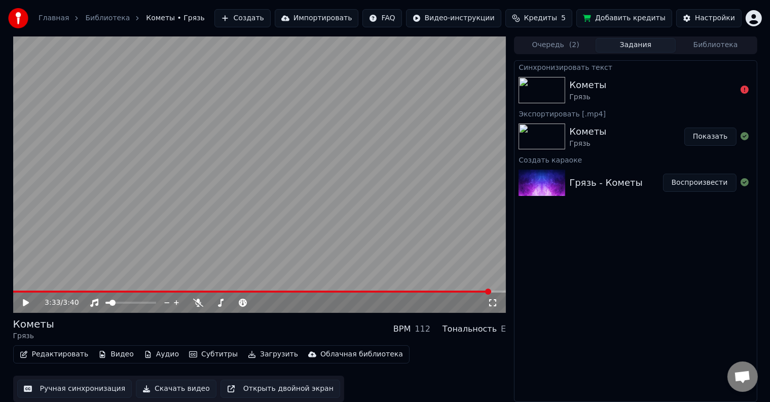
click at [669, 92] on div "Кометы Грязь" at bounding box center [652, 90] width 167 height 24
click at [624, 300] on div "Синхронизировать текст Кометы Грязь Экспортировать [.mp4] Кометы Грязь Показать…" at bounding box center [635, 231] width 243 height 342
click at [611, 85] on div "Кометы Грязь" at bounding box center [652, 90] width 167 height 24
click at [568, 45] on button "Очередь ( 2 )" at bounding box center [555, 45] width 80 height 15
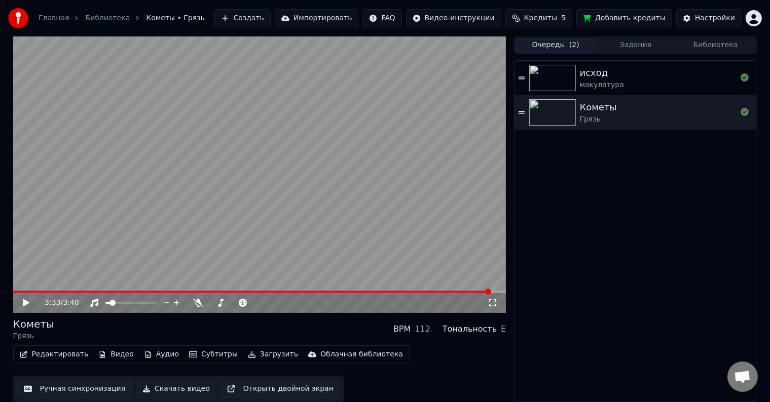
click at [639, 48] on button "Задания" at bounding box center [635, 45] width 80 height 15
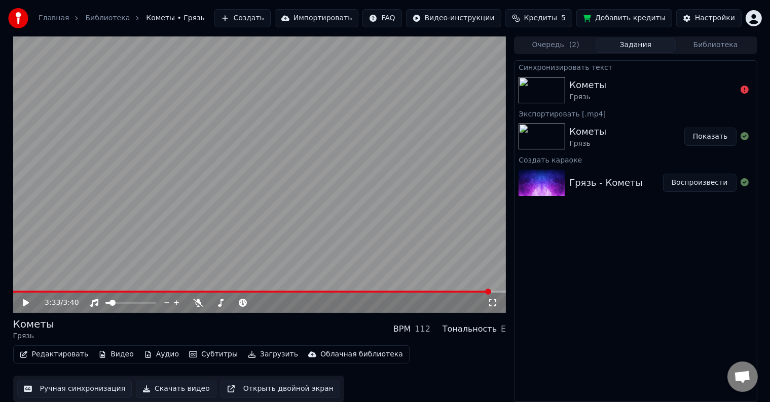
click at [723, 53] on div "Очередь ( 2 ) Задания Библиотека" at bounding box center [635, 45] width 243 height 18
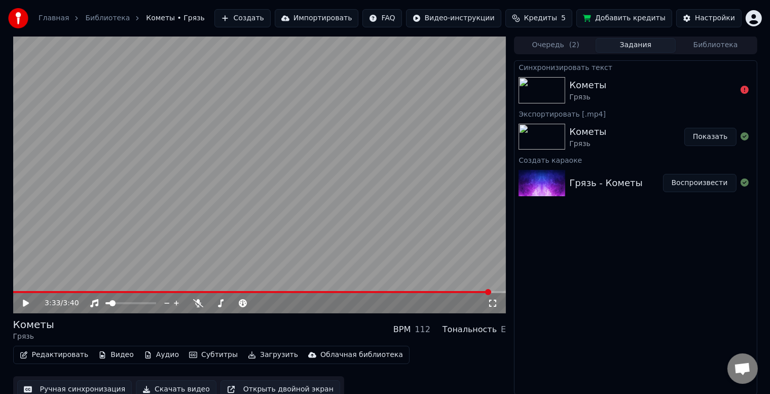
click at [713, 49] on button "Библиотека" at bounding box center [715, 45] width 80 height 15
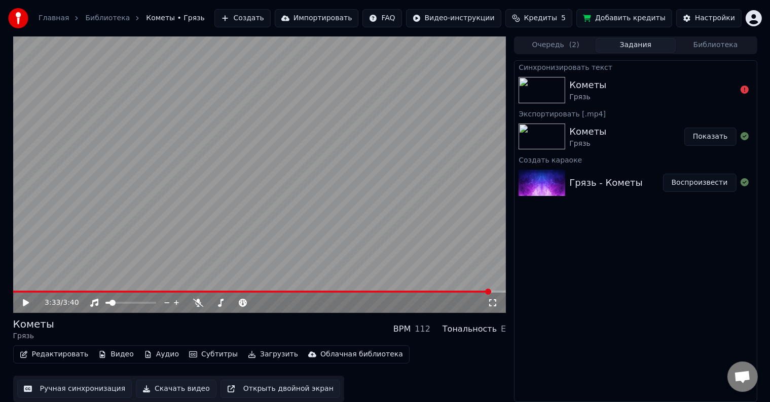
click at [624, 45] on button "Задания" at bounding box center [635, 45] width 80 height 15
click at [744, 89] on icon at bounding box center [744, 90] width 8 height 8
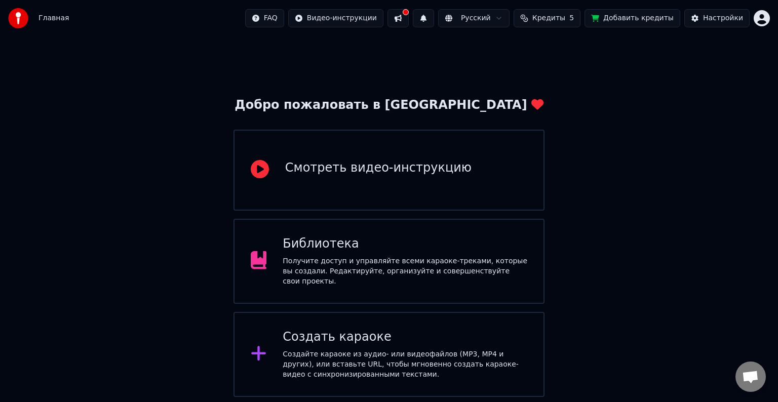
click at [415, 252] on div "Библиотека" at bounding box center [405, 244] width 245 height 16
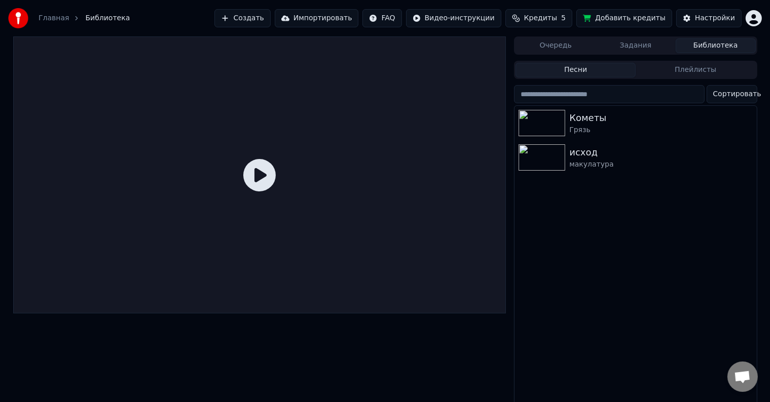
click at [634, 43] on button "Задания" at bounding box center [635, 46] width 80 height 15
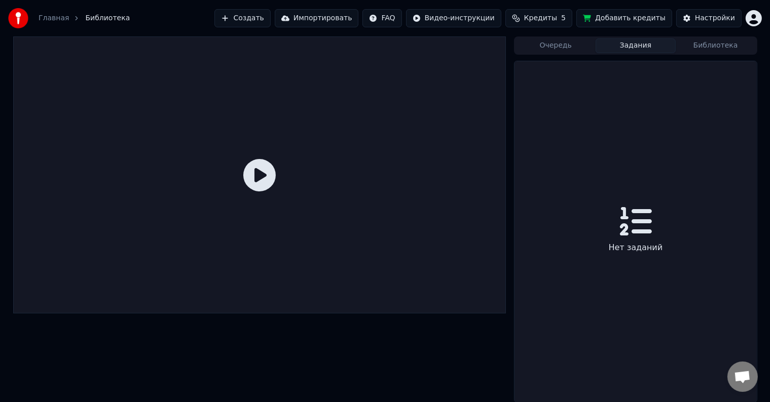
click at [559, 47] on button "Очередь" at bounding box center [555, 46] width 80 height 15
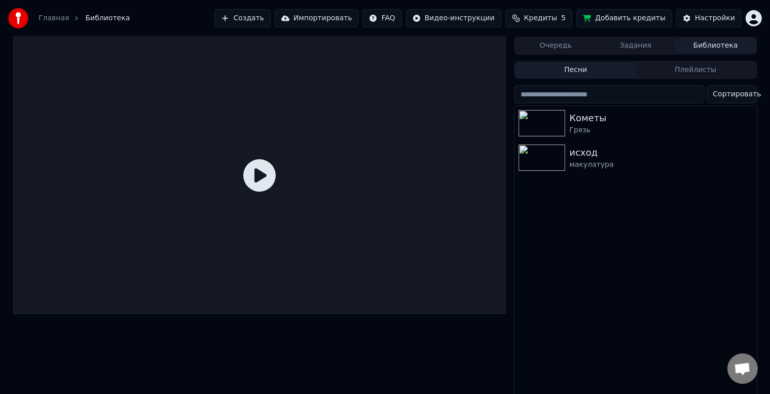
click at [702, 47] on button "Библиотека" at bounding box center [715, 46] width 80 height 15
click at [638, 47] on button "Задания" at bounding box center [635, 46] width 80 height 15
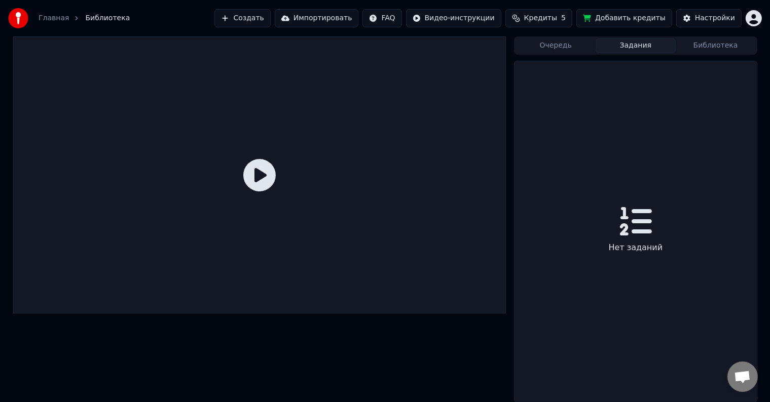
click at [588, 46] on button "Очередь" at bounding box center [555, 46] width 80 height 15
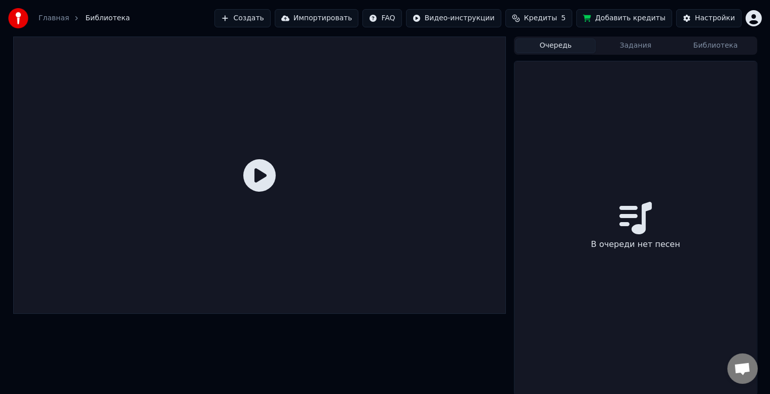
click at [694, 45] on button "Библиотека" at bounding box center [715, 46] width 80 height 15
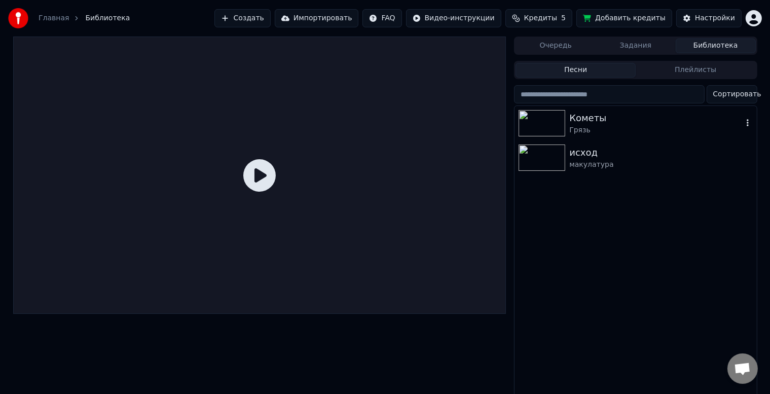
click at [620, 120] on div "Кометы" at bounding box center [655, 118] width 173 height 14
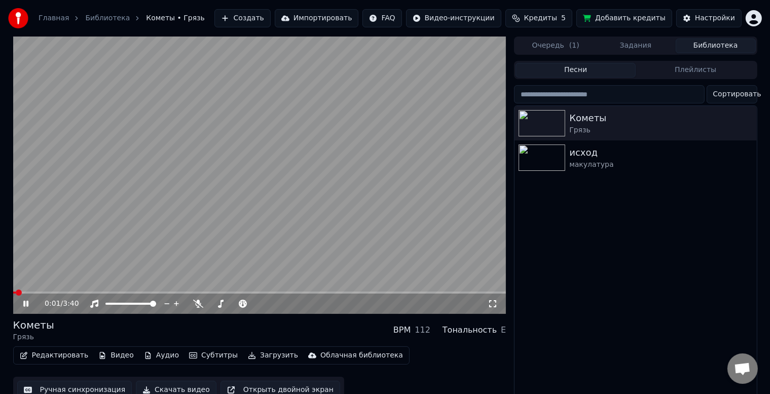
click at [28, 304] on icon at bounding box center [33, 303] width 24 height 8
click at [48, 357] on button "Редактировать" at bounding box center [54, 355] width 77 height 14
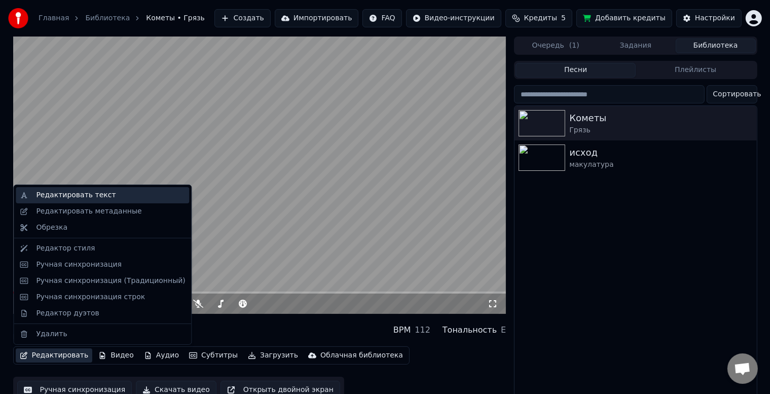
click at [73, 201] on div "Редактировать текст" at bounding box center [102, 195] width 173 height 16
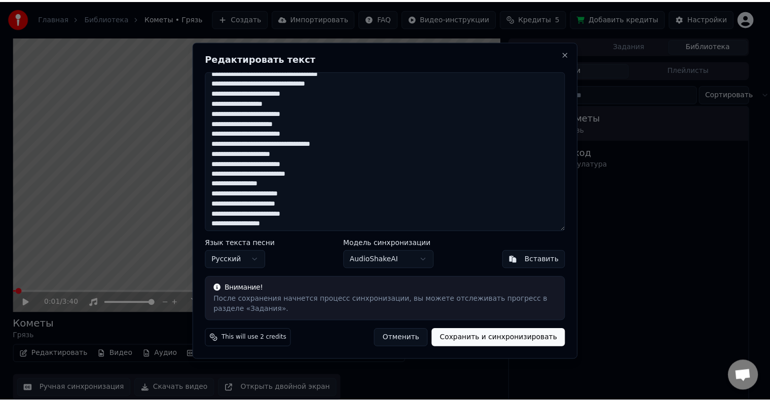
scroll to position [263, 0]
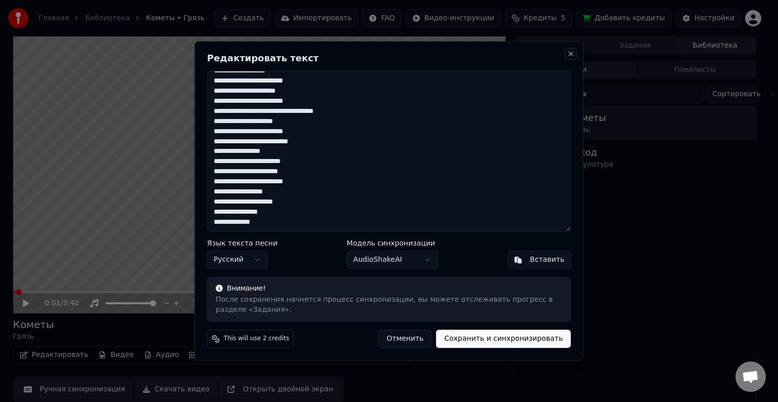
click at [573, 56] on button "Close" at bounding box center [571, 54] width 8 height 8
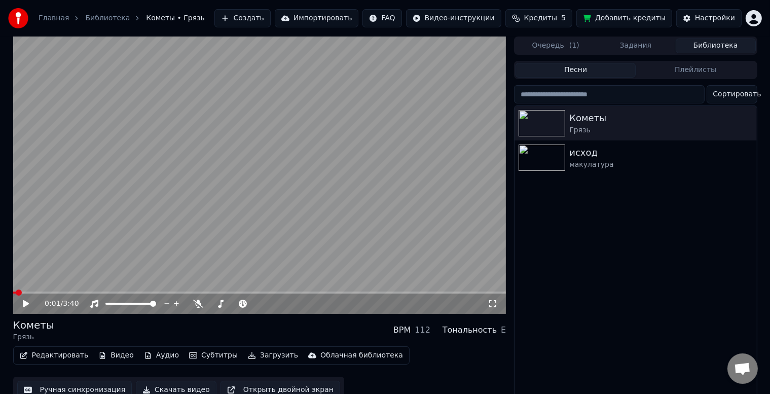
click at [28, 306] on icon at bounding box center [33, 303] width 24 height 8
click at [45, 291] on video at bounding box center [259, 174] width 493 height 277
click at [27, 300] on icon at bounding box center [33, 303] width 24 height 8
click at [83, 292] on span at bounding box center [259, 292] width 493 height 2
click at [129, 303] on span at bounding box center [130, 304] width 51 height 2
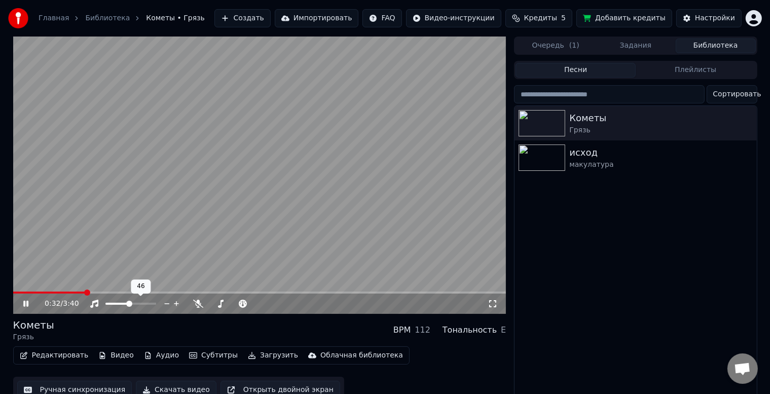
click at [121, 303] on span at bounding box center [116, 304] width 23 height 2
click at [112, 304] on span at bounding box center [108, 304] width 7 height 2
click at [106, 292] on span at bounding box center [259, 292] width 493 height 2
click at [121, 292] on span at bounding box center [259, 292] width 493 height 2
click at [164, 291] on span at bounding box center [259, 292] width 493 height 2
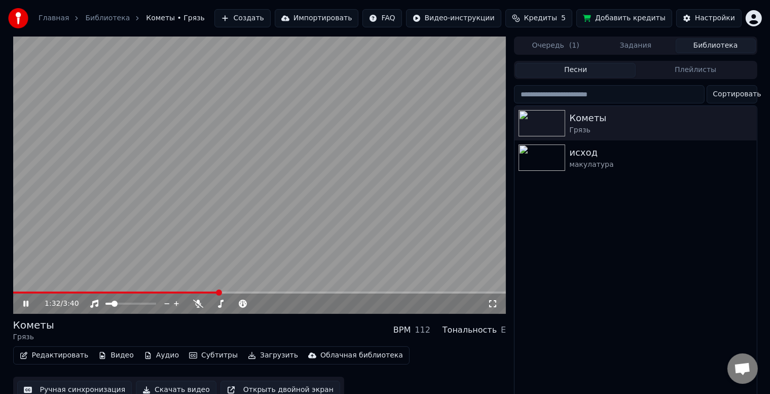
click at [218, 291] on span at bounding box center [259, 292] width 493 height 2
click at [254, 292] on span at bounding box center [259, 292] width 493 height 2
click at [314, 294] on div "1:48 / 3:40" at bounding box center [259, 303] width 493 height 20
click at [346, 292] on span at bounding box center [259, 292] width 493 height 2
click at [375, 291] on span at bounding box center [259, 292] width 493 height 2
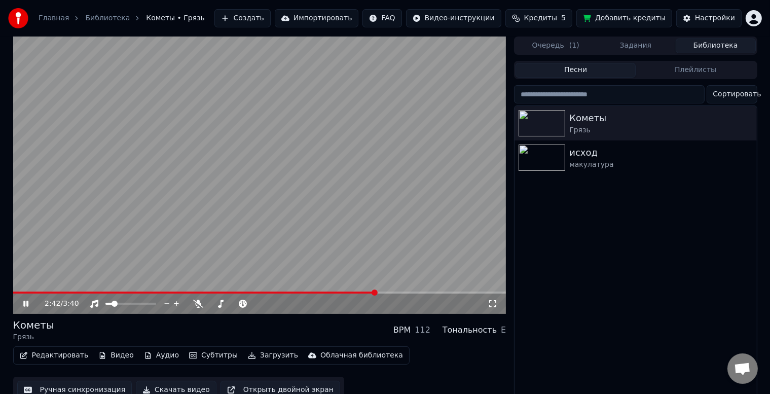
click at [397, 291] on video at bounding box center [259, 174] width 493 height 277
click at [409, 278] on video at bounding box center [259, 174] width 493 height 277
click at [405, 293] on span at bounding box center [259, 292] width 493 height 2
click at [26, 300] on icon at bounding box center [33, 303] width 24 height 8
click at [50, 357] on button "Редактировать" at bounding box center [54, 355] width 77 height 14
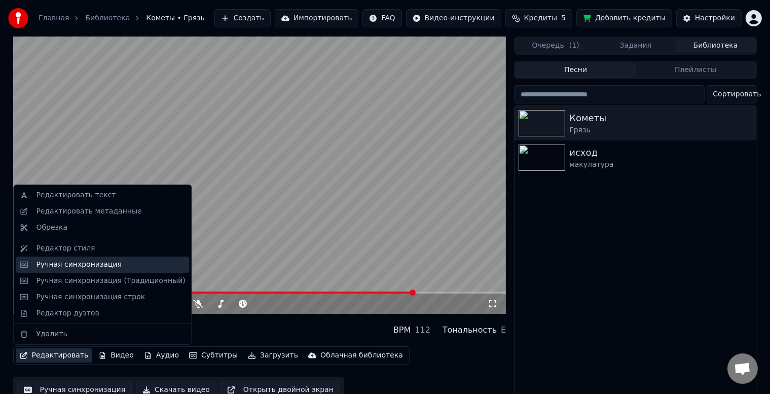
click at [73, 268] on div "Ручная синхронизация" at bounding box center [79, 264] width 86 height 10
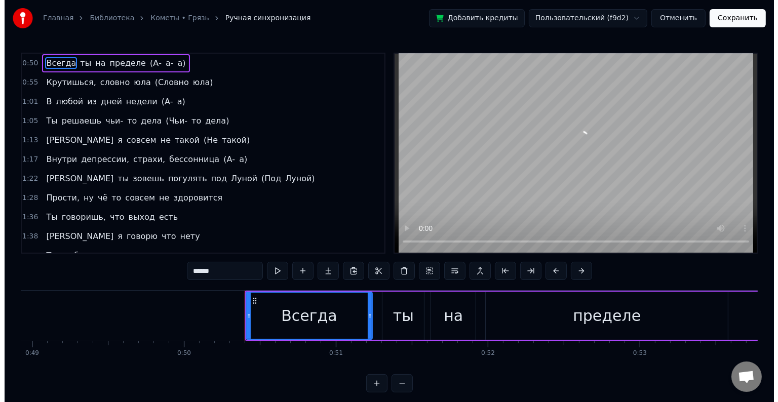
scroll to position [0, 7611]
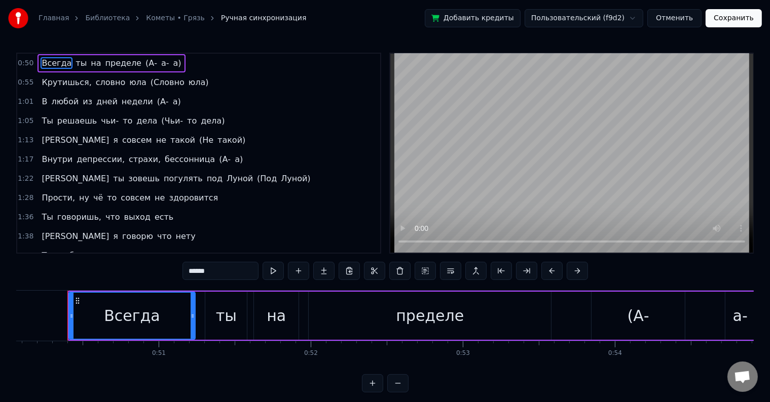
click at [683, 15] on button "Отменить" at bounding box center [674, 18] width 54 height 18
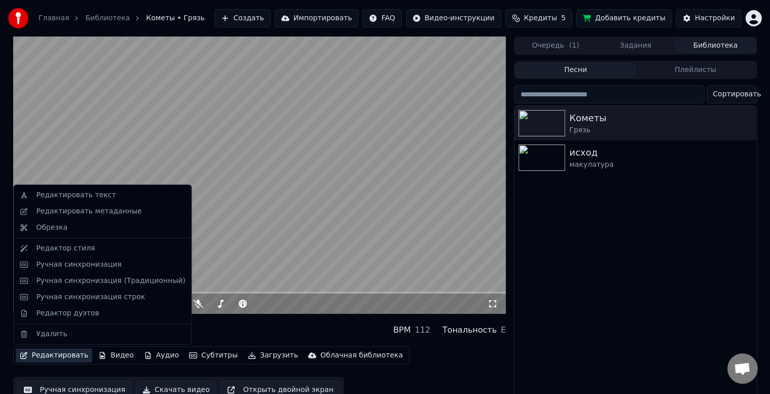
click at [42, 359] on button "Редактировать" at bounding box center [54, 355] width 77 height 14
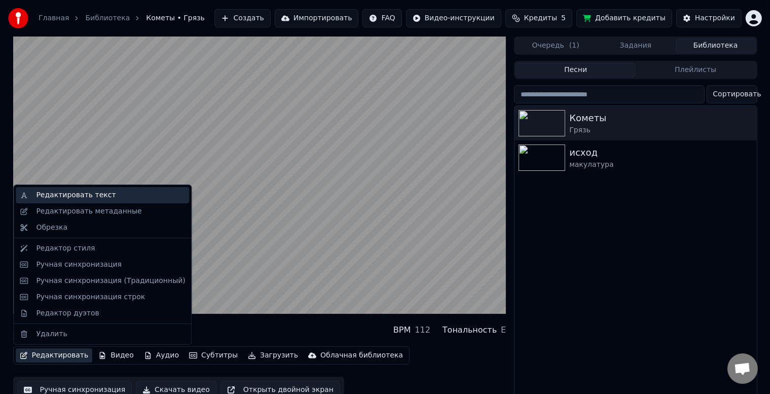
click at [93, 196] on div "Редактировать текст" at bounding box center [76, 195] width 80 height 10
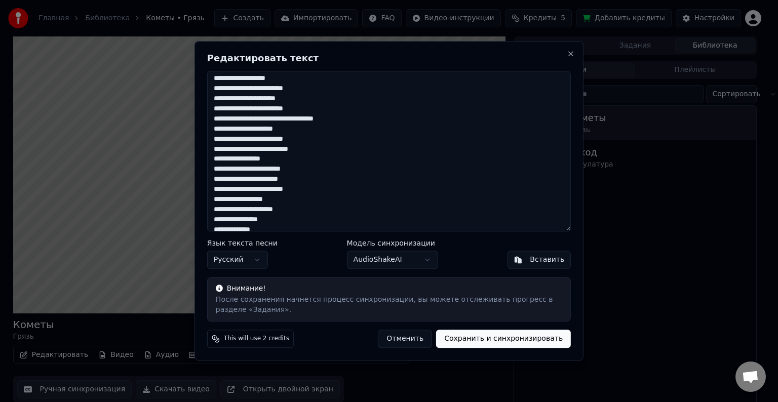
scroll to position [263, 0]
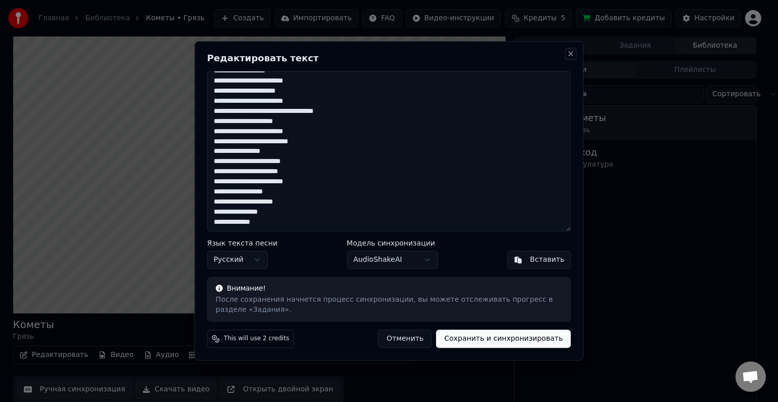
click at [569, 54] on button "Close" at bounding box center [571, 54] width 8 height 8
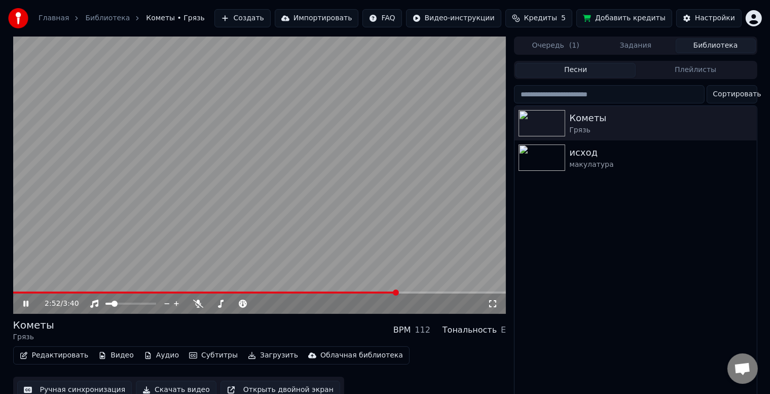
click at [398, 293] on span at bounding box center [259, 292] width 493 height 2
click at [415, 293] on span at bounding box center [259, 292] width 493 height 2
click at [424, 292] on span at bounding box center [259, 292] width 493 height 2
click at [438, 290] on video at bounding box center [259, 174] width 493 height 277
click at [433, 270] on video at bounding box center [259, 174] width 493 height 277
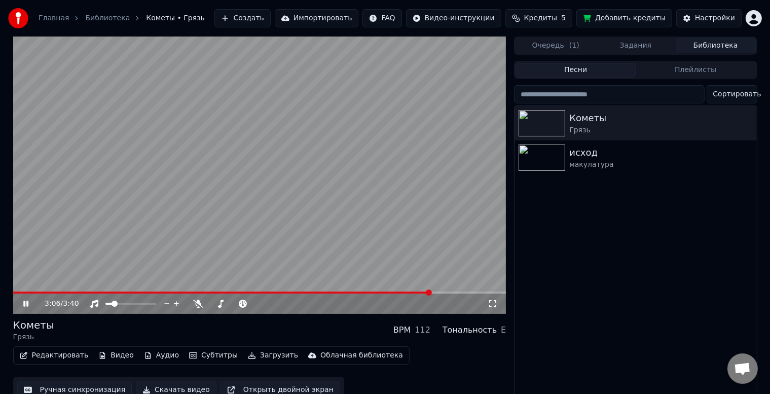
click at [417, 294] on div "3:06 / 3:40" at bounding box center [259, 303] width 493 height 20
click at [420, 292] on span at bounding box center [222, 292] width 419 height 2
click at [440, 292] on span at bounding box center [259, 292] width 493 height 2
click at [21, 304] on icon at bounding box center [33, 303] width 24 height 8
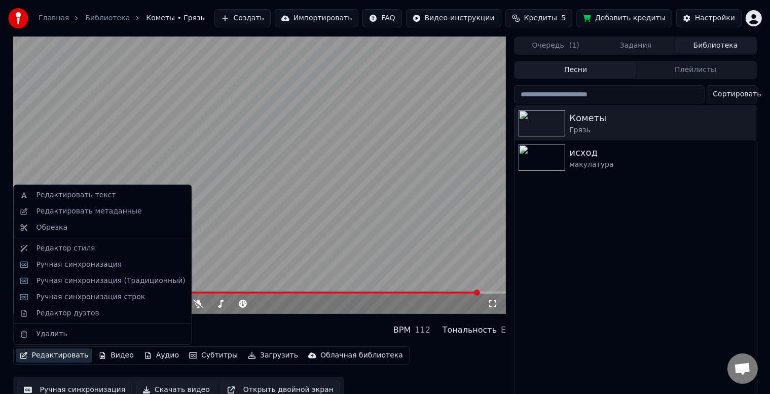
click at [39, 355] on button "Редактировать" at bounding box center [54, 355] width 77 height 14
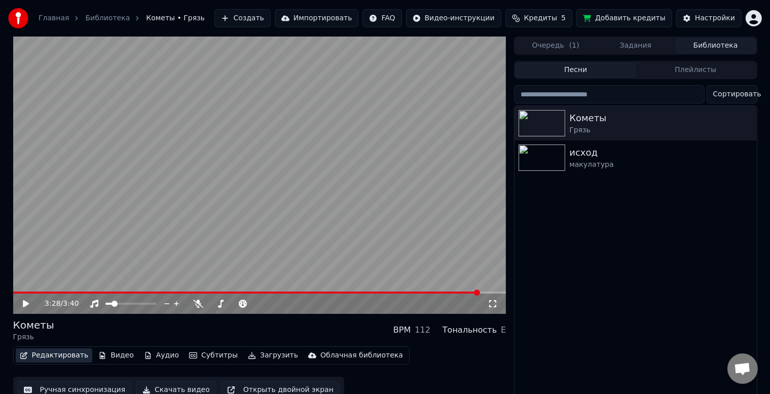
click at [53, 354] on button "Редактировать" at bounding box center [54, 355] width 77 height 14
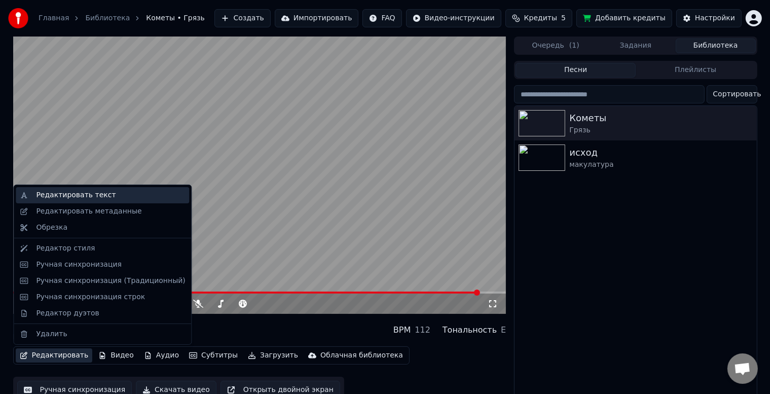
click at [82, 197] on div "Редактировать текст" at bounding box center [76, 195] width 80 height 10
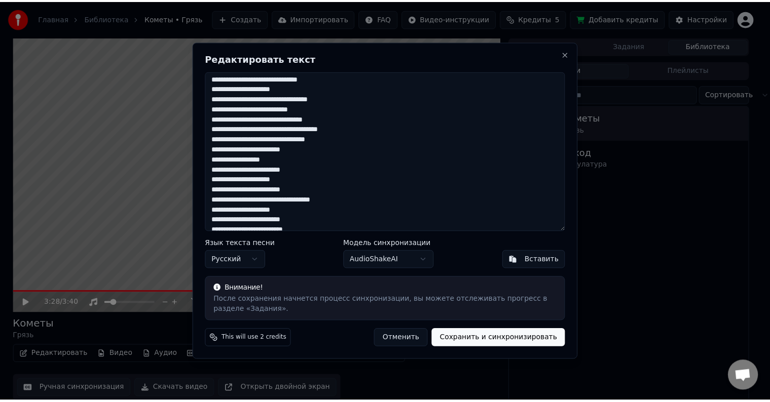
scroll to position [0, 0]
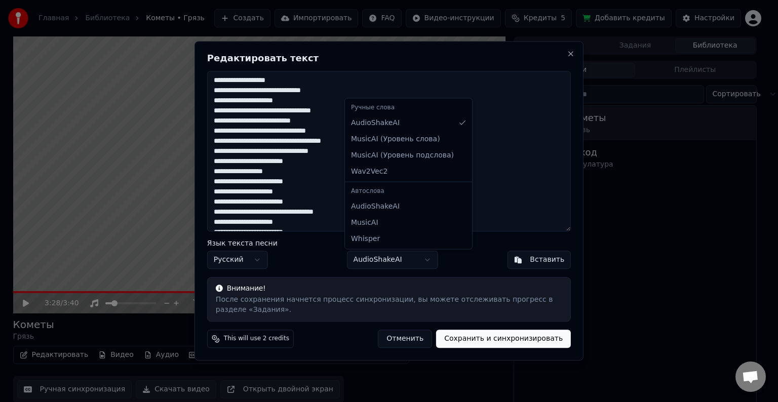
click at [403, 261] on body "Главная Библиотека Кометы • Грязь Создать Импортировать FAQ Видео-инструкции Кр…" at bounding box center [385, 201] width 770 height 402
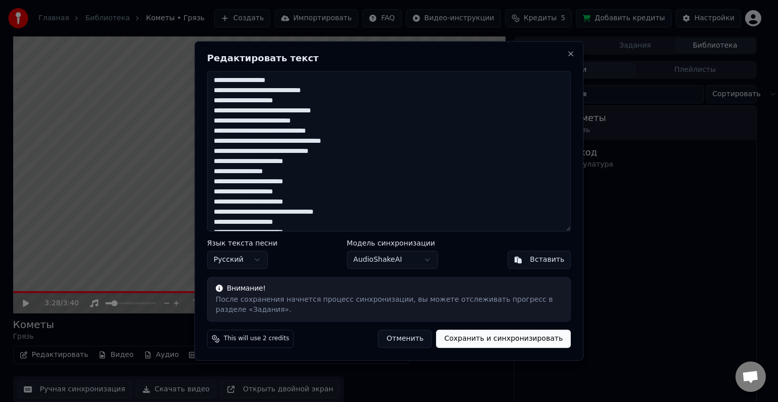
click at [403, 261] on body "Главная Библиотека Кометы • Грязь Создать Импортировать FAQ Видео-инструкции Кр…" at bounding box center [385, 201] width 770 height 402
click at [505, 342] on button "Сохранить и синхронизировать" at bounding box center [503, 339] width 135 height 18
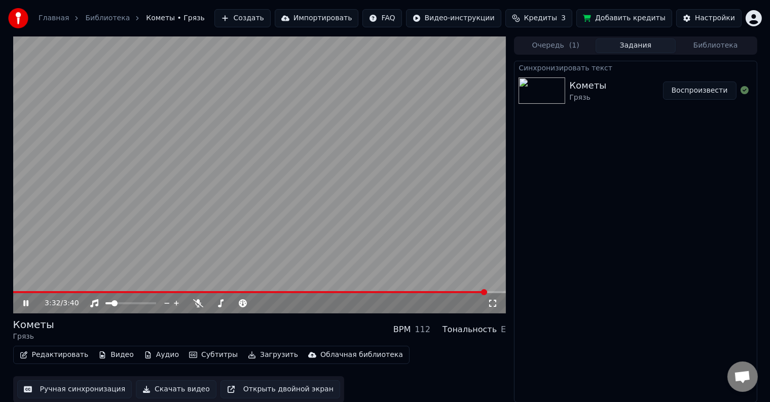
click at [24, 304] on icon at bounding box center [25, 303] width 5 height 6
click at [687, 90] on button "Воспроизвести" at bounding box center [699, 91] width 73 height 18
click at [42, 292] on span at bounding box center [259, 292] width 493 height 2
click at [72, 292] on span at bounding box center [259, 292] width 493 height 2
click at [130, 293] on span at bounding box center [259, 292] width 493 height 2
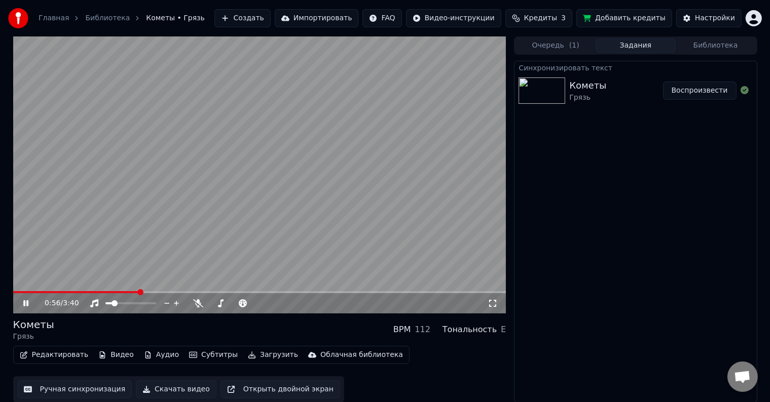
click at [150, 292] on span at bounding box center [259, 292] width 493 height 2
click at [170, 293] on span at bounding box center [259, 292] width 493 height 2
click at [195, 293] on span at bounding box center [259, 292] width 493 height 2
click at [314, 292] on span at bounding box center [259, 292] width 493 height 2
click at [327, 293] on span at bounding box center [259, 292] width 493 height 2
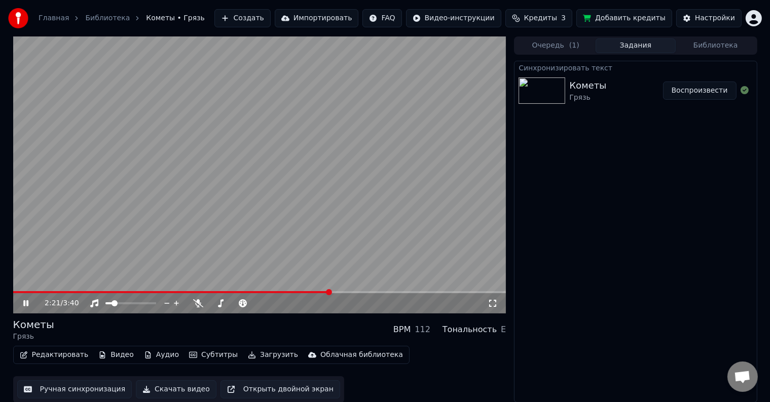
click at [345, 294] on div "2:21 / 3:40" at bounding box center [259, 303] width 493 height 20
click at [347, 291] on span at bounding box center [259, 292] width 493 height 2
click at [361, 290] on video at bounding box center [259, 174] width 493 height 277
click at [359, 292] on span at bounding box center [259, 292] width 493 height 2
click at [367, 275] on video at bounding box center [259, 174] width 493 height 277
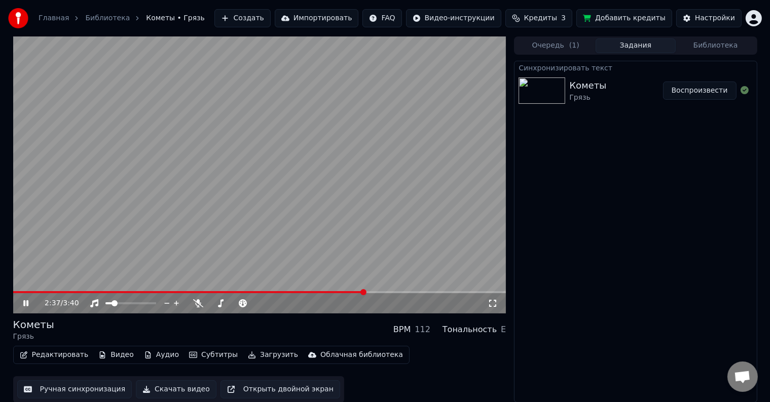
click at [371, 292] on span at bounding box center [259, 292] width 493 height 2
click at [383, 291] on span at bounding box center [259, 292] width 493 height 2
click at [396, 291] on video at bounding box center [259, 174] width 493 height 277
click at [396, 276] on video at bounding box center [259, 174] width 493 height 277
click at [392, 289] on video at bounding box center [259, 174] width 493 height 277
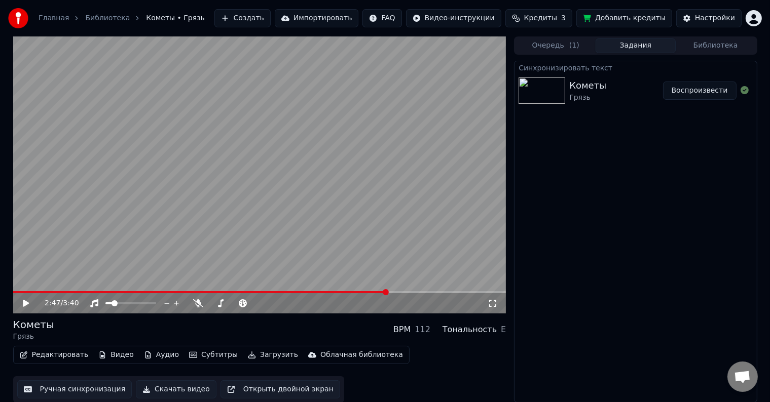
click at [402, 272] on video at bounding box center [259, 174] width 493 height 277
click at [396, 292] on span at bounding box center [259, 292] width 493 height 2
click at [503, 331] on div "E" at bounding box center [503, 330] width 5 height 12
click at [484, 334] on div "Тональность" at bounding box center [469, 330] width 54 height 12
click at [25, 299] on icon at bounding box center [33, 303] width 24 height 8
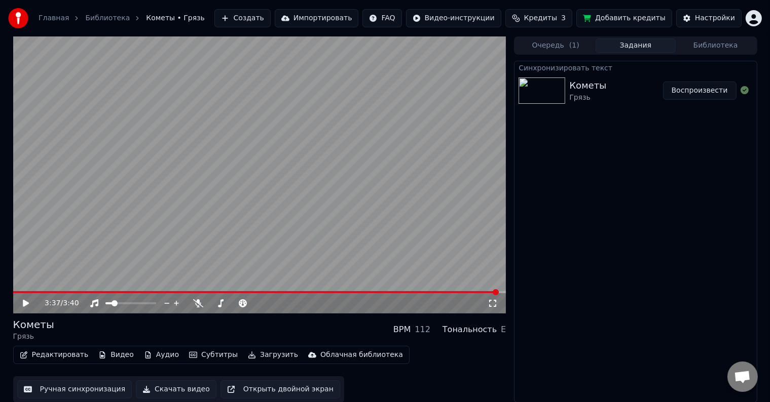
scroll to position [1, 0]
click at [33, 351] on button "Редактировать" at bounding box center [54, 355] width 77 height 14
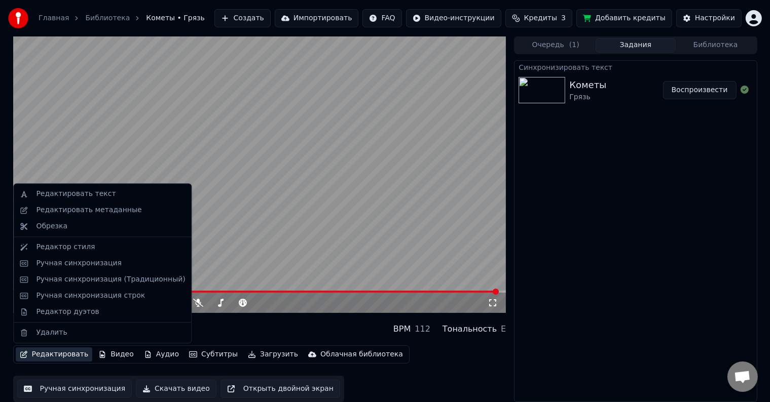
click at [659, 243] on div "Синхронизировать текст Кометы Грязь Воспроизвести" at bounding box center [635, 231] width 243 height 342
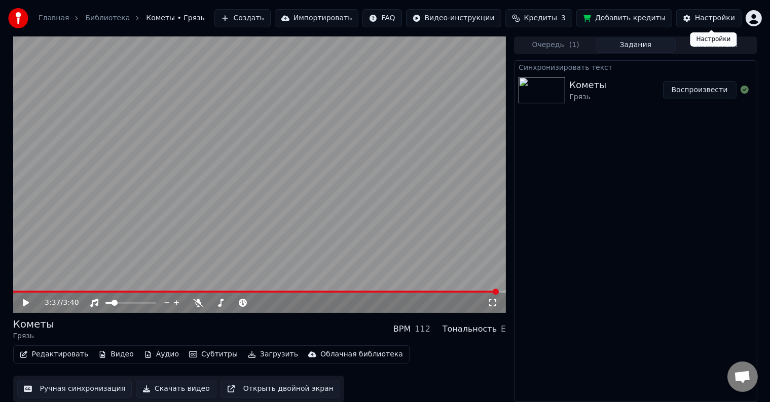
click at [711, 16] on div "Настройки" at bounding box center [715, 18] width 40 height 10
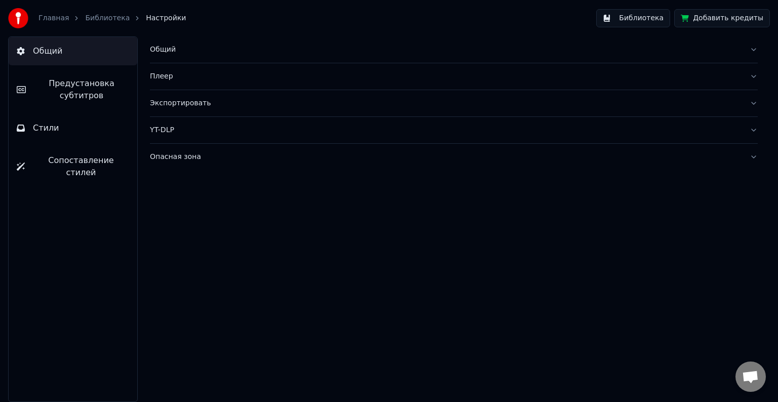
click at [94, 17] on link "Библиотека" at bounding box center [107, 18] width 45 height 10
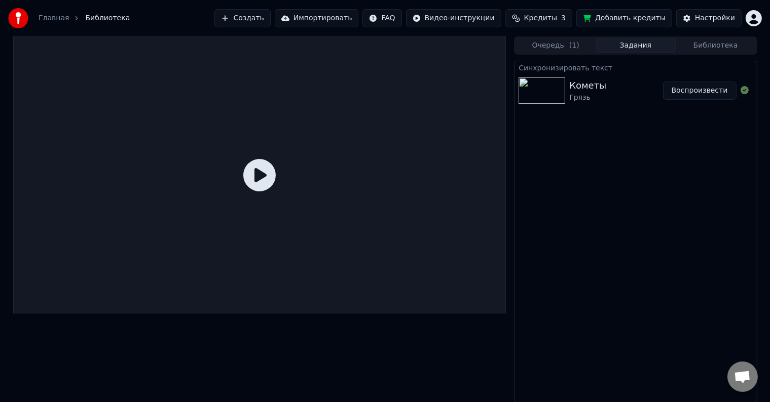
click at [618, 101] on div "Кометы Грязь" at bounding box center [615, 91] width 93 height 24
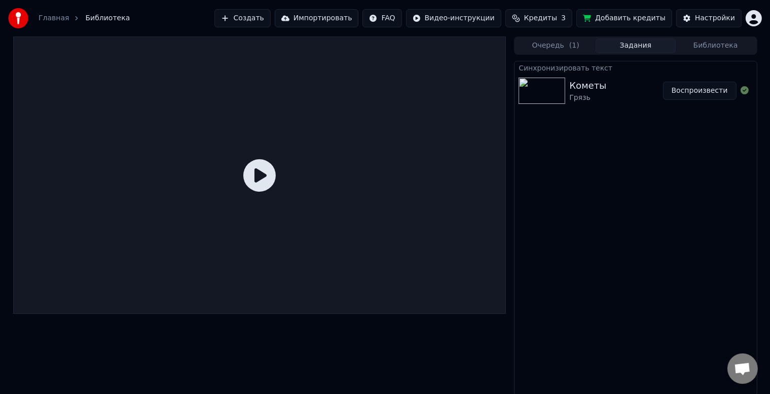
click at [701, 45] on button "Библиотека" at bounding box center [715, 46] width 80 height 15
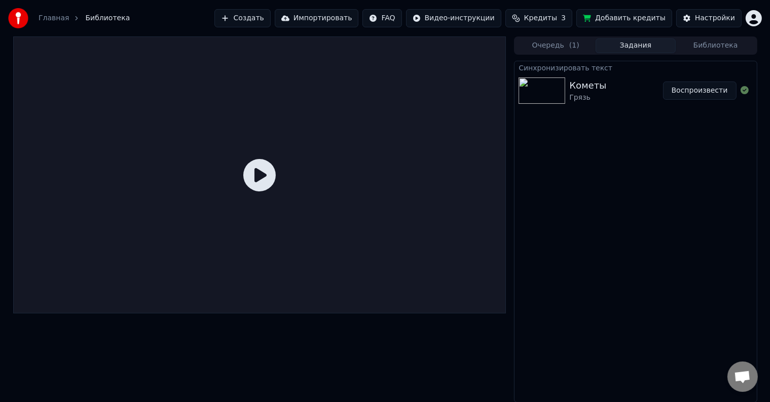
click at [655, 46] on button "Задания" at bounding box center [635, 46] width 80 height 15
click at [630, 77] on div "Кометы Грязь Воспроизвести" at bounding box center [635, 90] width 242 height 34
click at [638, 89] on div "Кометы Грязь" at bounding box center [615, 91] width 93 height 24
click at [705, 95] on button "Воспроизвести" at bounding box center [699, 91] width 73 height 18
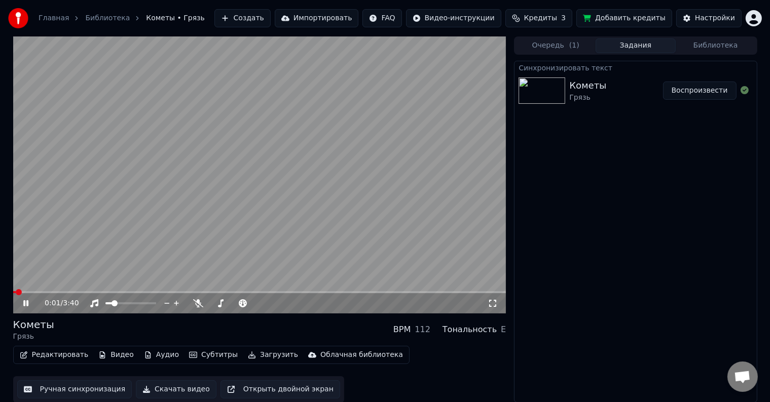
click at [22, 302] on icon at bounding box center [33, 303] width 24 height 8
click at [155, 391] on button "Скачать видео" at bounding box center [176, 390] width 81 height 18
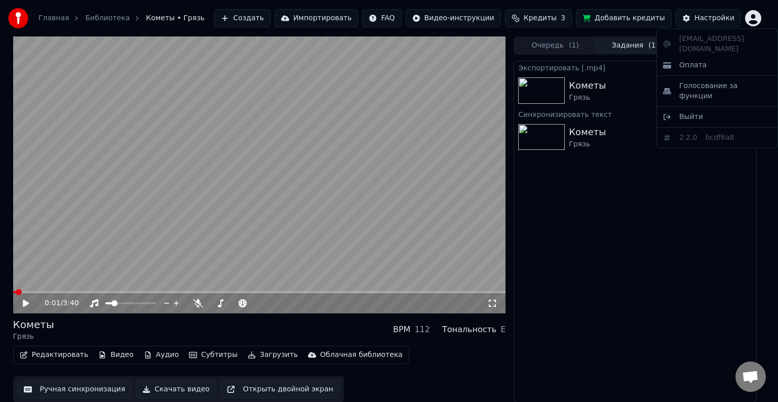
click at [751, 17] on html "Главная Библиотека Кометы • Грязь Создать Импортировать FAQ Видео-инструкции Кр…" at bounding box center [389, 201] width 778 height 402
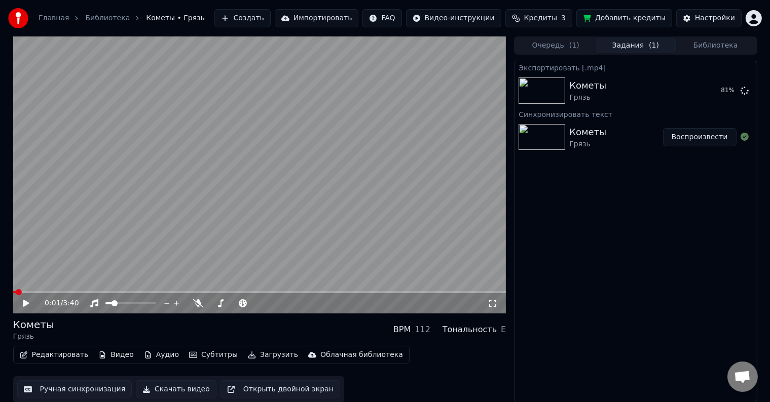
click at [751, 17] on html "Главная Библиотека Кометы • Грязь Создать Импортировать FAQ Видео-инструкции Кр…" at bounding box center [385, 201] width 770 height 402
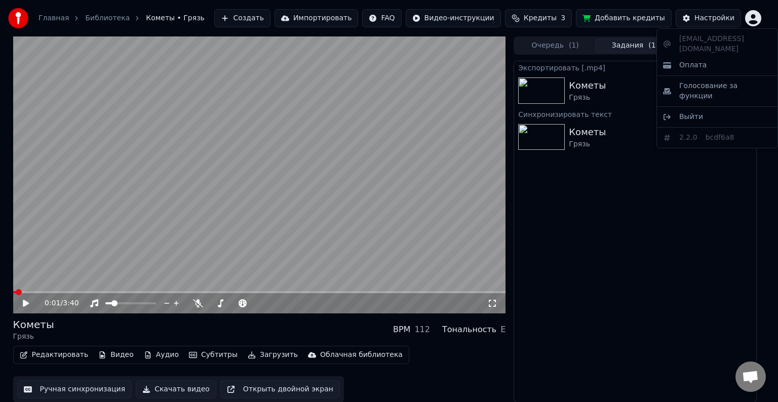
click at [751, 17] on html "Главная Библиотека Кометы • Грязь Создать Импортировать FAQ Видео-инструкции Кр…" at bounding box center [389, 201] width 778 height 402
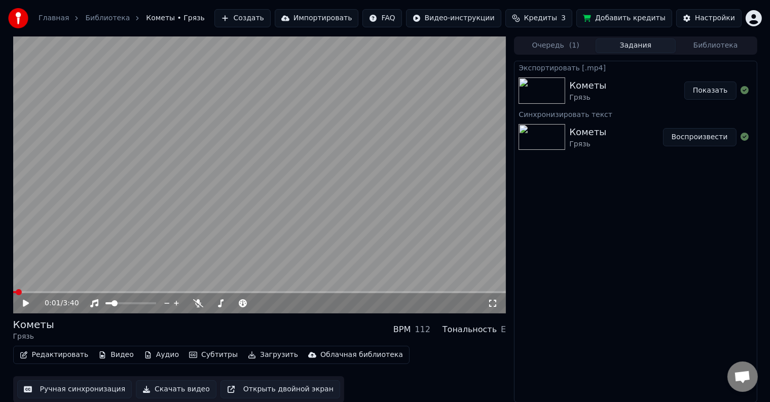
click at [711, 89] on button "Показать" at bounding box center [710, 91] width 52 height 18
click at [211, 304] on span at bounding box center [214, 303] width 6 height 6
click at [30, 302] on icon at bounding box center [33, 303] width 24 height 8
click at [97, 293] on span at bounding box center [259, 292] width 493 height 2
click at [108, 292] on span at bounding box center [259, 292] width 493 height 2
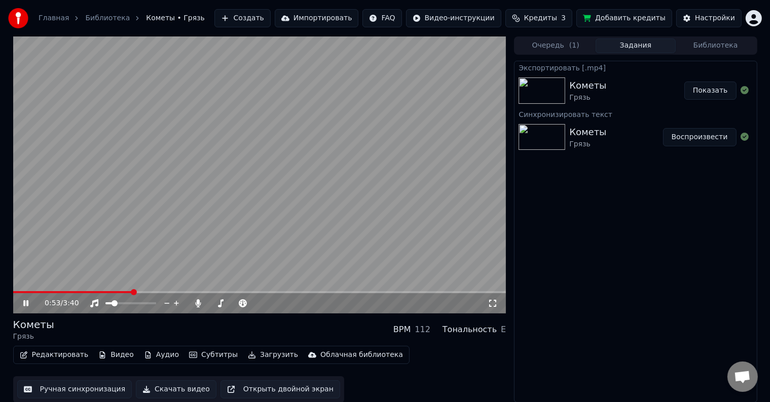
click at [22, 305] on icon at bounding box center [33, 303] width 24 height 8
click at [54, 357] on button "Редактировать" at bounding box center [54, 355] width 77 height 14
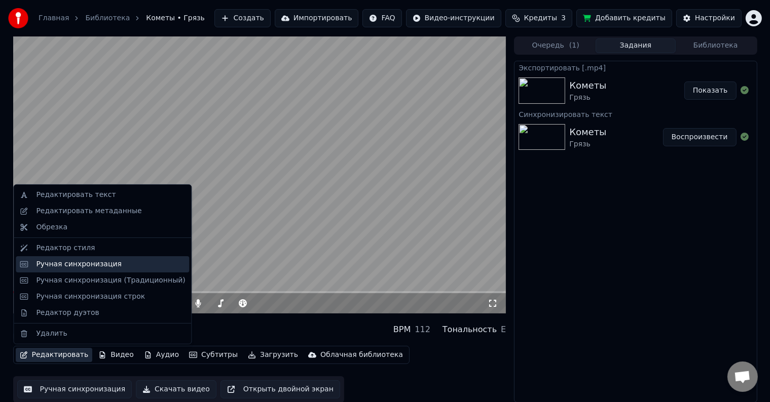
click at [58, 262] on div "Ручная синхронизация" at bounding box center [79, 264] width 86 height 10
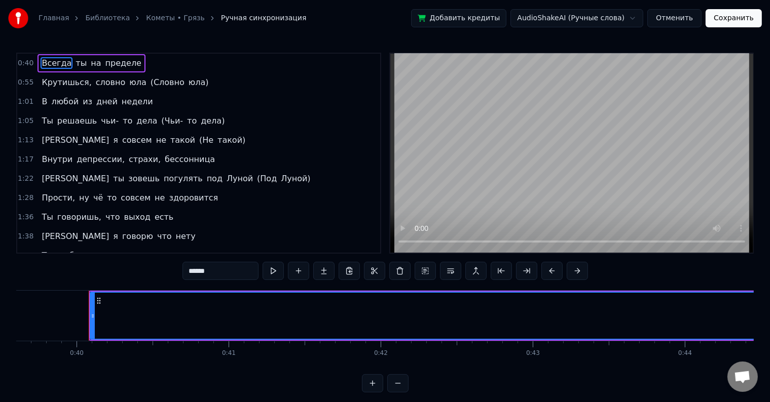
scroll to position [0, 5983]
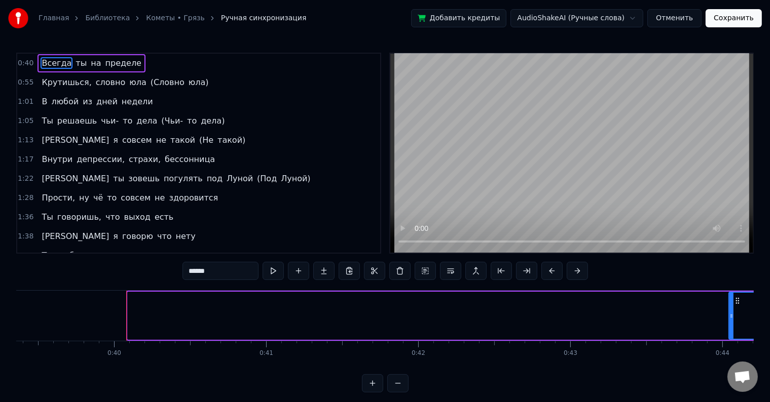
drag, startPoint x: 129, startPoint y: 318, endPoint x: 730, endPoint y: 310, distance: 601.0
click at [730, 310] on div at bounding box center [731, 316] width 4 height 46
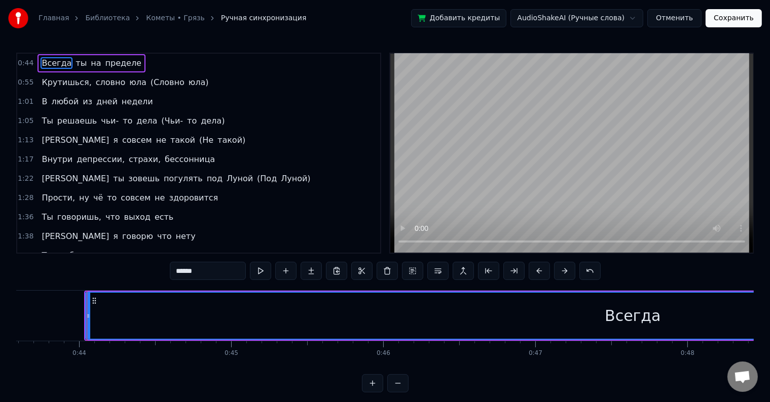
scroll to position [0, 6645]
click at [67, 315] on div at bounding box center [67, 316] width 1 height 50
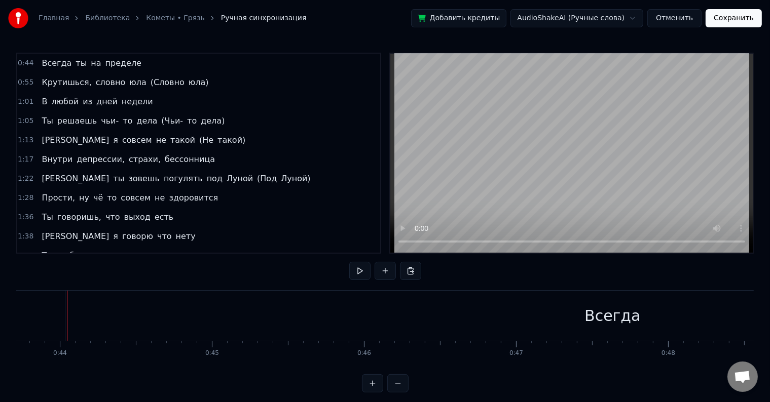
click at [69, 314] on div "Всегда" at bounding box center [612, 316] width 1095 height 50
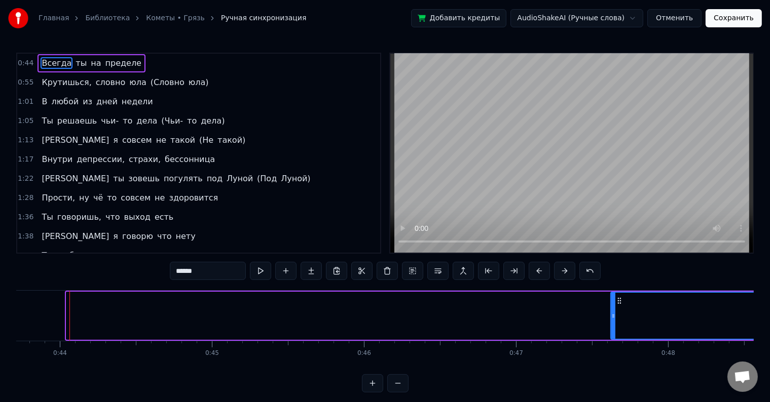
drag, startPoint x: 66, startPoint y: 315, endPoint x: 611, endPoint y: 320, distance: 544.3
click at [611, 320] on div at bounding box center [613, 316] width 4 height 46
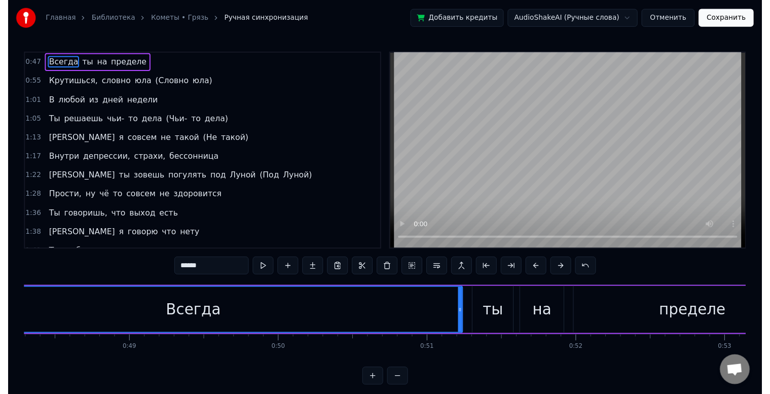
scroll to position [0, 7191]
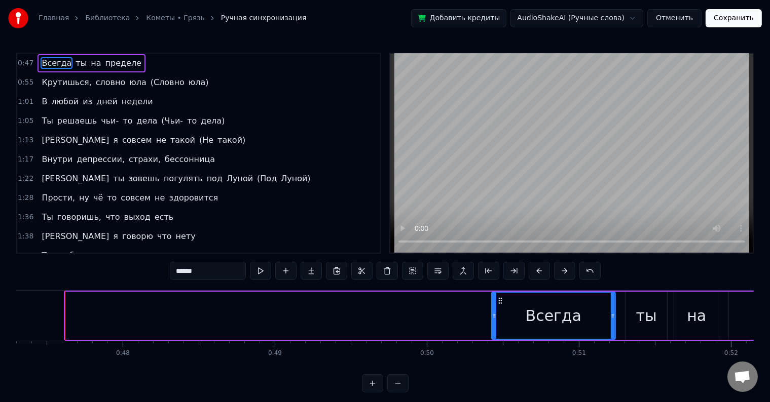
drag, startPoint x: 67, startPoint y: 316, endPoint x: 493, endPoint y: 318, distance: 426.2
click at [493, 318] on icon at bounding box center [494, 316] width 4 height 8
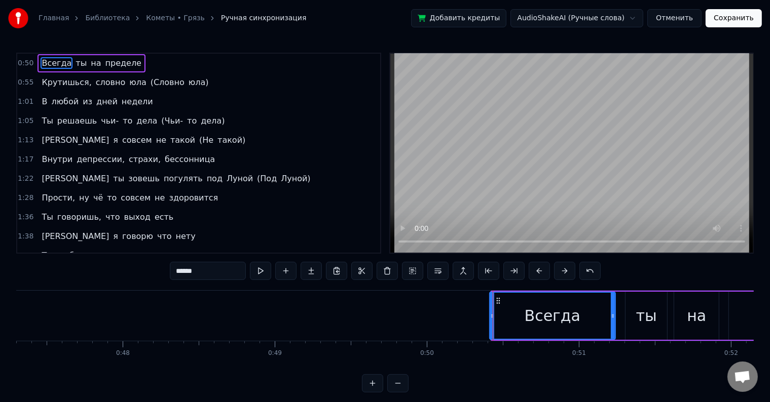
click at [491, 316] on icon at bounding box center [492, 316] width 4 height 8
click at [730, 22] on button "Сохранить" at bounding box center [733, 18] width 56 height 18
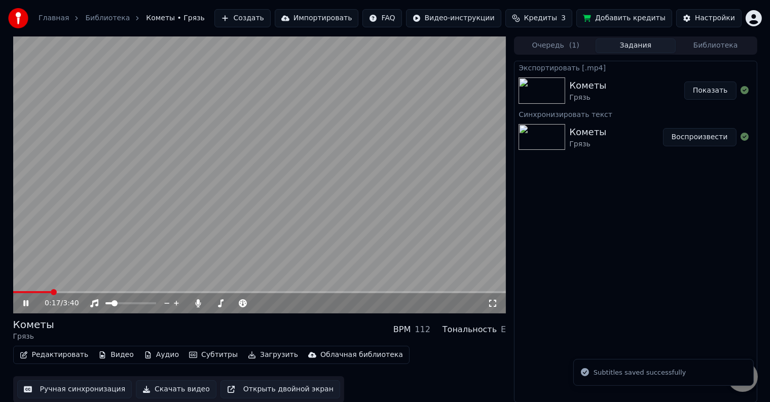
click at [51, 291] on span at bounding box center [259, 292] width 493 height 2
click at [61, 291] on span at bounding box center [259, 292] width 493 height 2
click at [73, 292] on span at bounding box center [259, 292] width 493 height 2
click at [81, 292] on span at bounding box center [259, 292] width 493 height 2
click at [98, 292] on span at bounding box center [259, 292] width 493 height 2
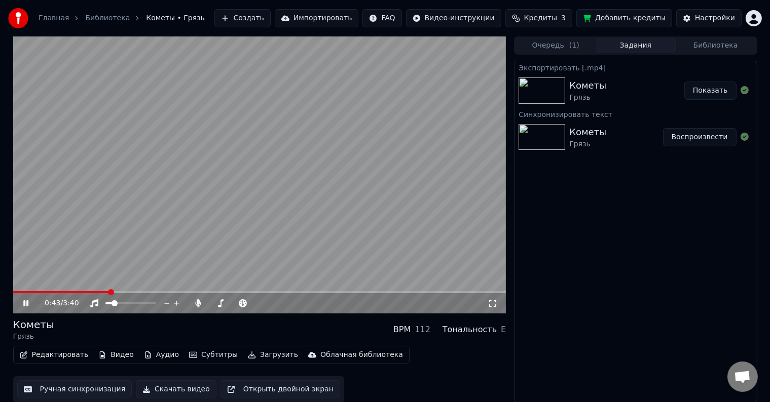
click at [109, 292] on span at bounding box center [259, 292] width 493 height 2
click at [120, 290] on video at bounding box center [259, 174] width 493 height 277
click at [125, 278] on video at bounding box center [259, 174] width 493 height 277
click at [118, 292] on span at bounding box center [259, 292] width 493 height 2
click at [210, 303] on span at bounding box center [213, 303] width 6 height 6
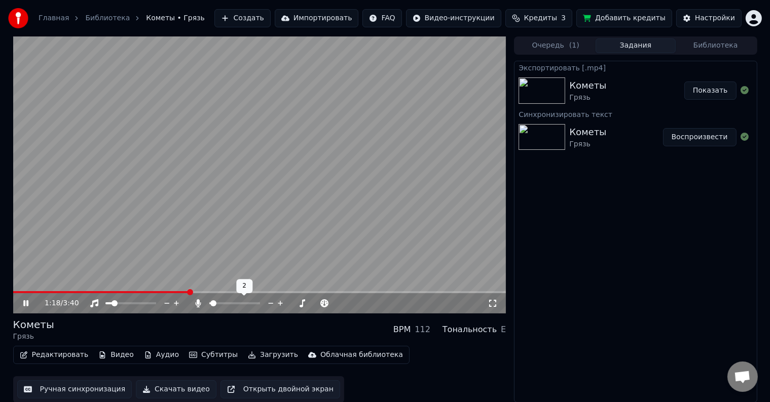
click at [220, 306] on div at bounding box center [244, 303] width 82 height 10
click at [210, 303] on span at bounding box center [213, 303] width 6 height 6
click at [645, 270] on div "Экспортировать [.mp4] Кометы Грязь Показать Синхронизировать текст Кометы Грязь…" at bounding box center [635, 232] width 243 height 342
click at [211, 303] on span at bounding box center [214, 303] width 6 height 6
click at [662, 256] on div "Экспортировать [.mp4] Кометы Грязь Показать Синхронизировать текст Кометы Грязь…" at bounding box center [635, 232] width 243 height 342
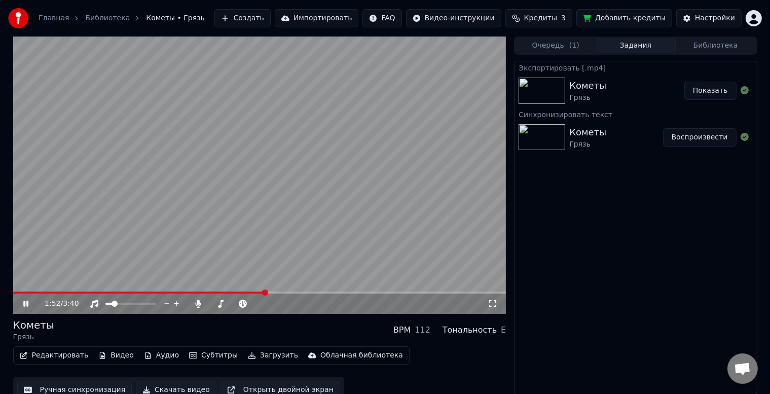
click at [697, 48] on button "Библиотека" at bounding box center [715, 46] width 80 height 15
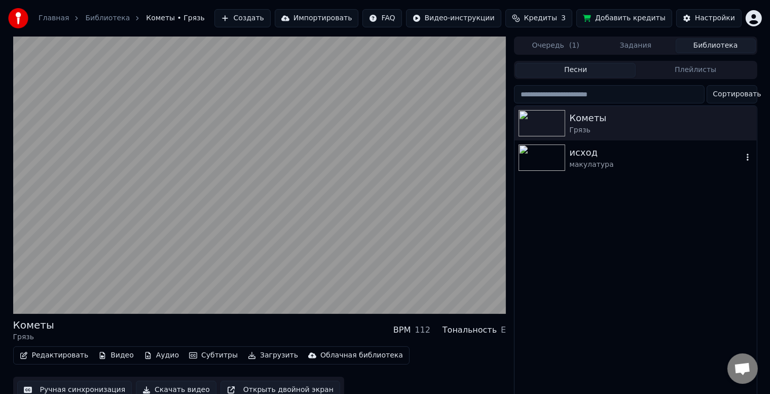
click at [549, 160] on img at bounding box center [541, 157] width 47 height 26
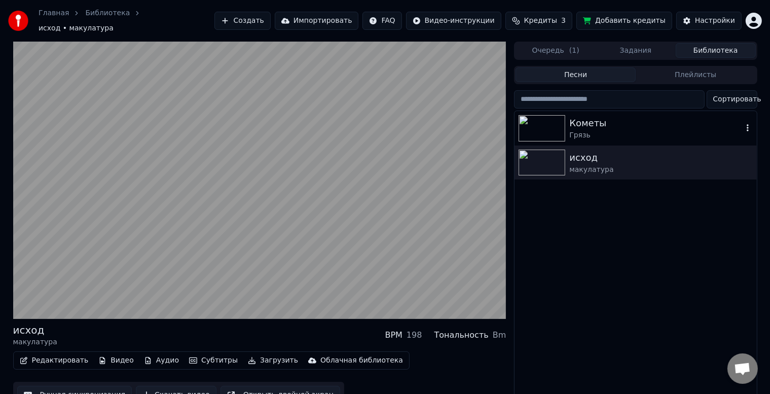
click at [588, 130] on div "Грязь" at bounding box center [655, 135] width 173 height 10
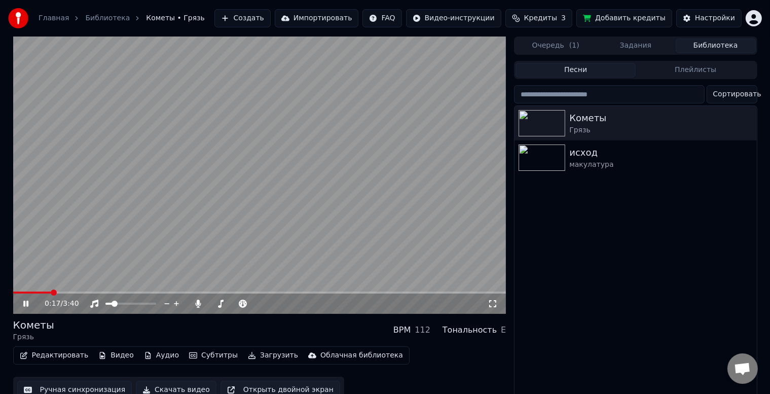
click at [51, 293] on span at bounding box center [259, 292] width 493 height 2
click at [65, 292] on span at bounding box center [259, 292] width 493 height 2
click at [93, 292] on span at bounding box center [259, 292] width 493 height 2
click at [109, 291] on span at bounding box center [259, 292] width 493 height 2
click at [126, 290] on video at bounding box center [259, 174] width 493 height 277
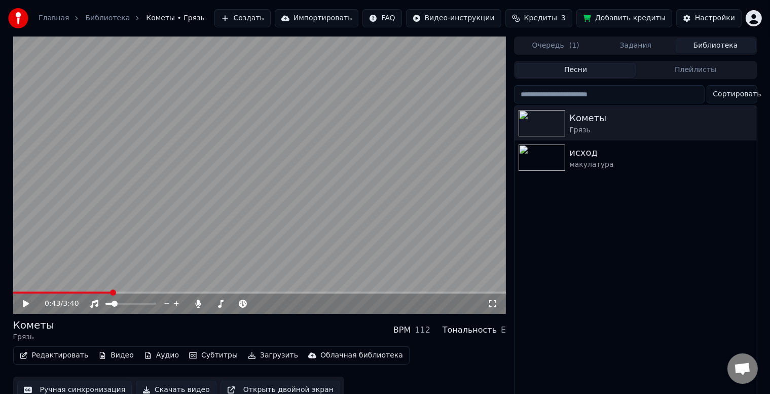
click at [132, 289] on video at bounding box center [259, 174] width 493 height 277
click at [126, 292] on span at bounding box center [259, 292] width 493 height 2
click at [210, 305] on span at bounding box center [213, 303] width 6 height 6
click at [211, 305] on span at bounding box center [214, 303] width 6 height 6
click at [586, 273] on div "Кометы Грязь исход макулатура" at bounding box center [635, 253] width 242 height 294
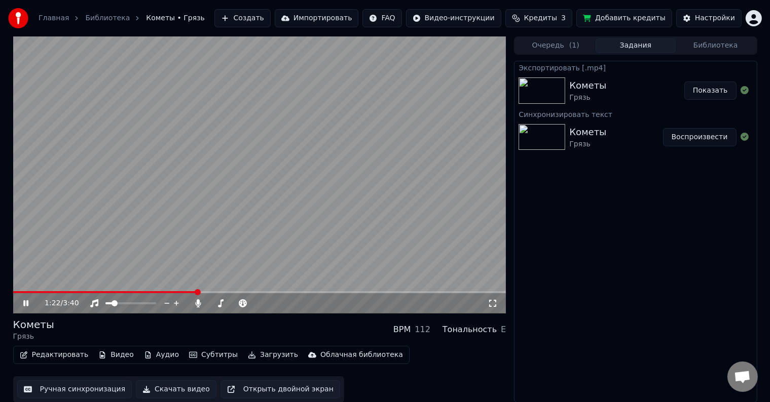
click at [636, 47] on button "Задания" at bounding box center [635, 46] width 80 height 15
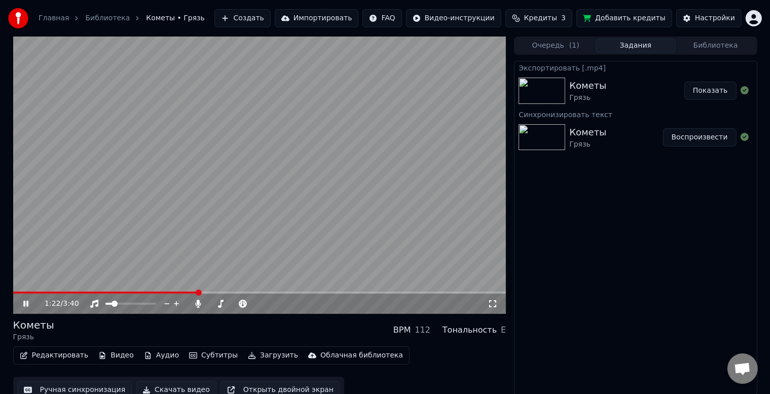
click at [697, 45] on button "Библиотека" at bounding box center [715, 46] width 80 height 15
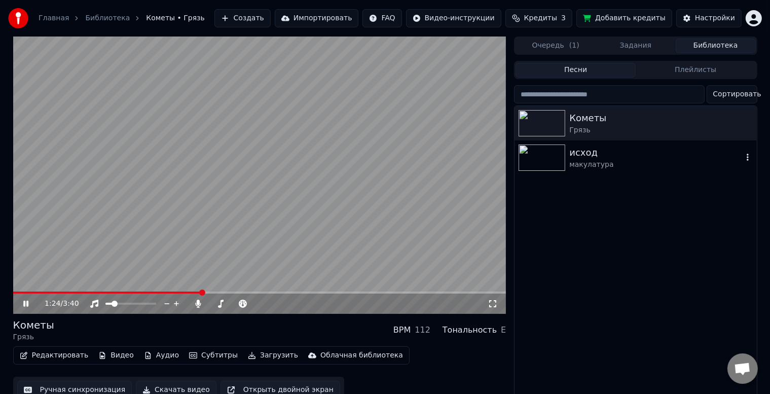
click at [576, 160] on div "макулатура" at bounding box center [655, 165] width 173 height 10
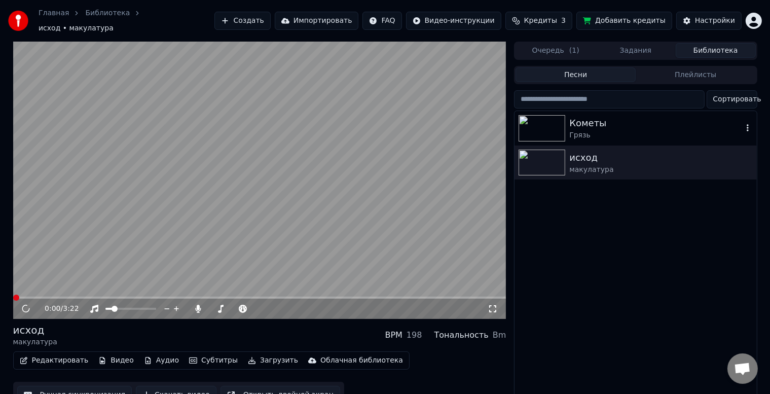
click at [583, 130] on div "Грязь" at bounding box center [655, 135] width 173 height 10
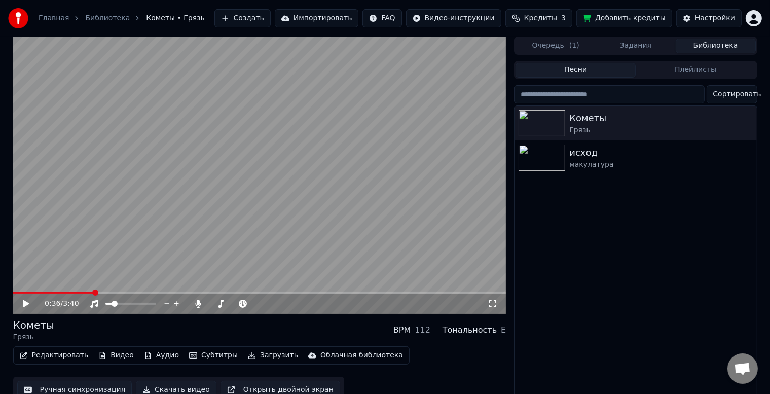
click at [93, 292] on span at bounding box center [259, 292] width 493 height 2
click at [20, 302] on div "0:36 / 3:40" at bounding box center [259, 303] width 485 height 10
click at [24, 303] on icon at bounding box center [26, 303] width 6 height 7
click at [116, 290] on video at bounding box center [259, 174] width 493 height 277
click at [118, 278] on video at bounding box center [259, 174] width 493 height 277
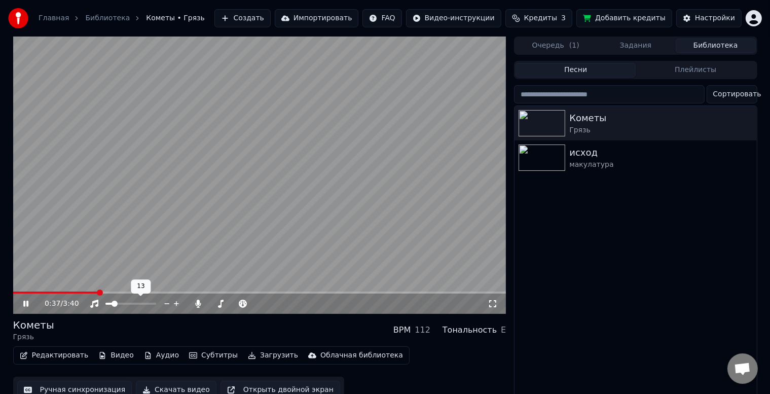
click at [114, 292] on span at bounding box center [259, 292] width 493 height 2
click at [126, 291] on span at bounding box center [259, 292] width 493 height 2
click at [24, 302] on icon at bounding box center [25, 303] width 5 height 6
click at [165, 387] on button "Скачать видео" at bounding box center [176, 390] width 81 height 18
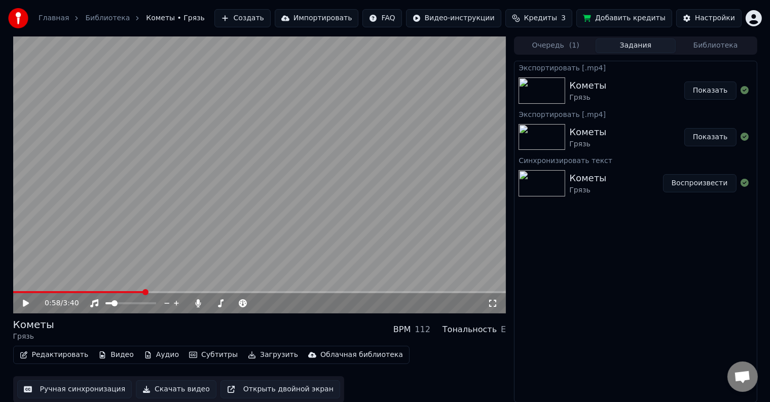
click at [704, 90] on button "Показать" at bounding box center [710, 91] width 52 height 18
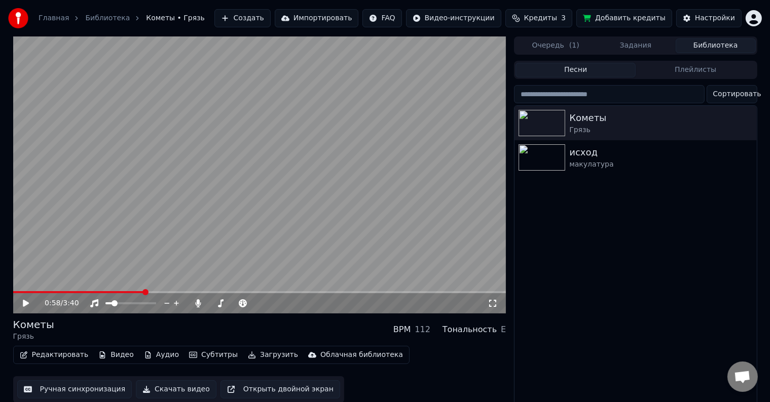
click at [709, 47] on button "Библиотека" at bounding box center [715, 46] width 80 height 15
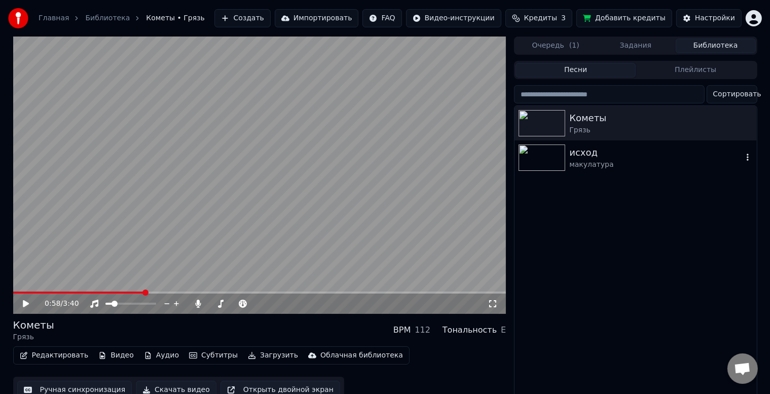
click at [595, 148] on div "исход" at bounding box center [655, 152] width 173 height 14
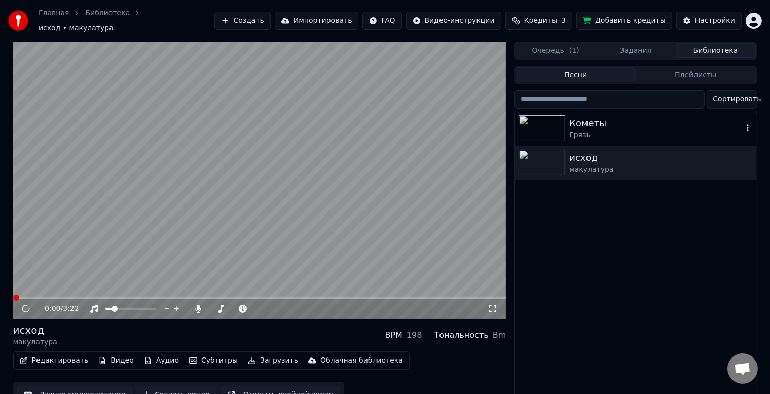
click at [620, 130] on div "Грязь" at bounding box center [655, 135] width 173 height 10
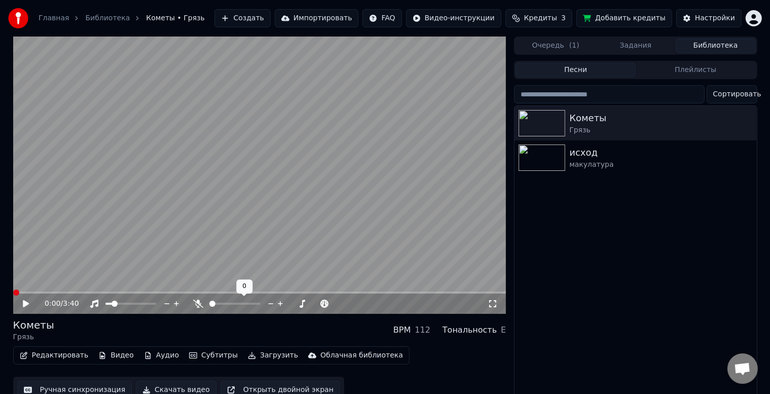
click at [209, 304] on span at bounding box center [212, 303] width 6 height 6
click at [22, 303] on icon at bounding box center [33, 303] width 24 height 8
click at [25, 306] on icon at bounding box center [25, 303] width 5 height 6
click at [111, 292] on span at bounding box center [259, 292] width 493 height 2
click at [26, 303] on icon at bounding box center [26, 303] width 6 height 7
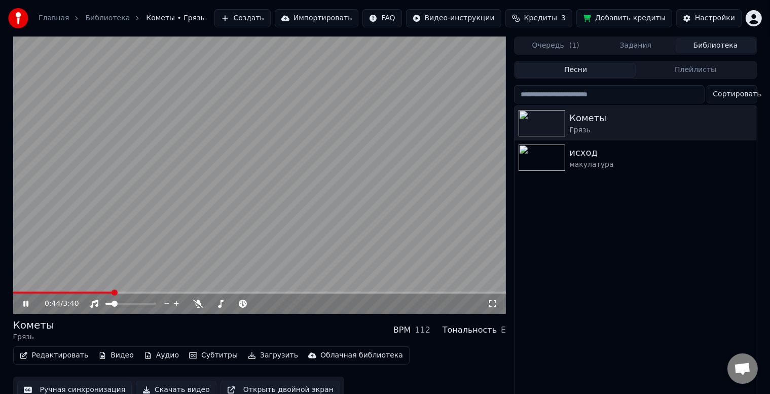
click at [136, 293] on span at bounding box center [259, 292] width 493 height 2
click at [27, 305] on icon at bounding box center [25, 303] width 5 height 6
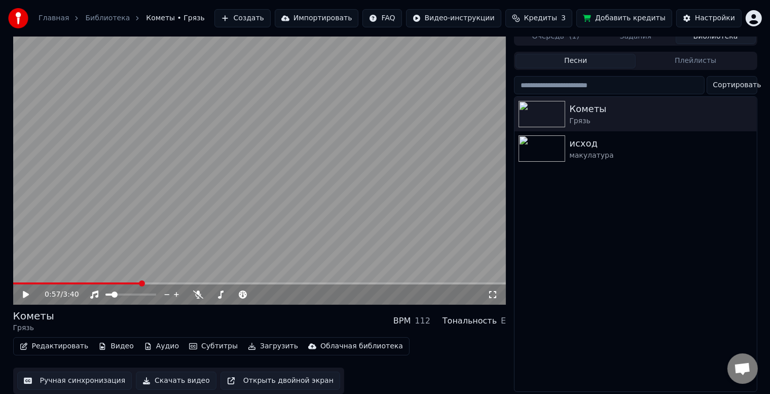
scroll to position [13, 0]
click at [157, 373] on button "Скачать видео" at bounding box center [176, 380] width 81 height 18
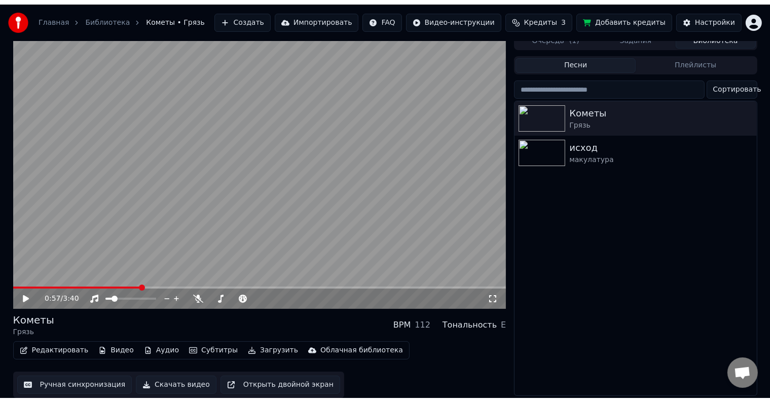
scroll to position [1, 0]
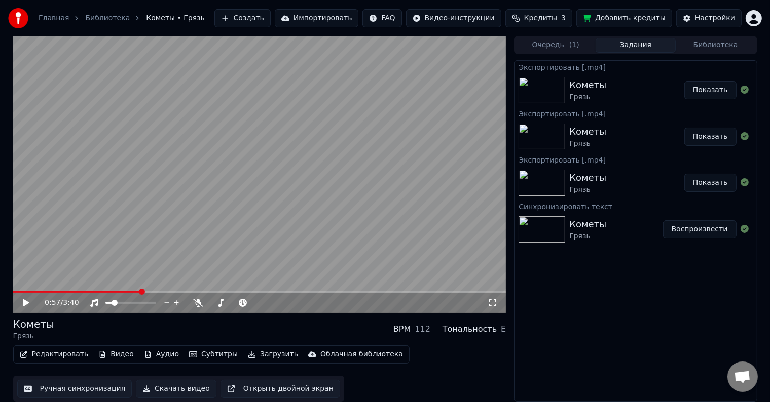
click at [698, 81] on button "Показать" at bounding box center [710, 90] width 52 height 18
click at [618, 16] on button "Добавить кредиты" at bounding box center [624, 18] width 96 height 18
click at [597, 18] on button "Добавить кредиты" at bounding box center [624, 18] width 96 height 18
